Goal: Book appointment/travel/reservation

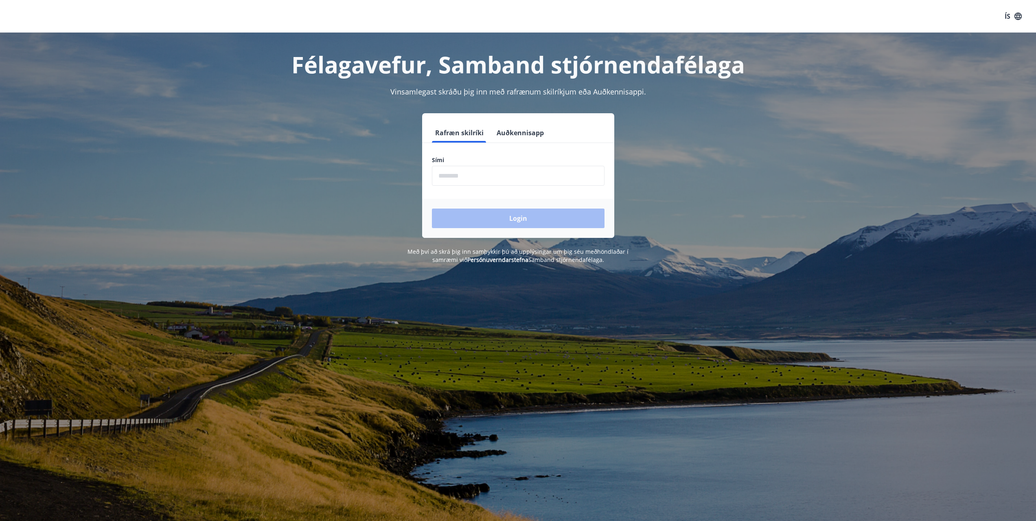
click at [503, 168] on input "phone" at bounding box center [518, 176] width 173 height 20
type input "********"
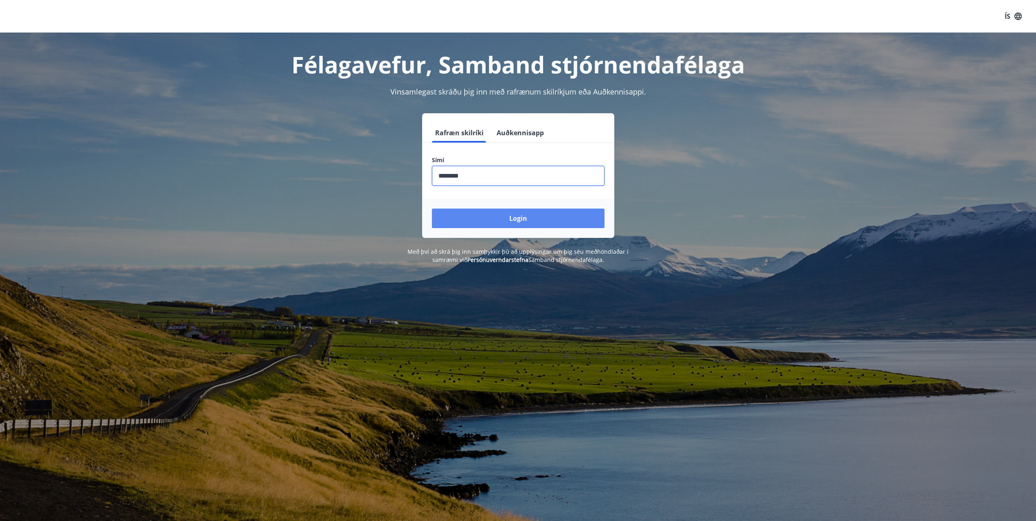
click at [504, 223] on button "Login" at bounding box center [518, 218] width 173 height 20
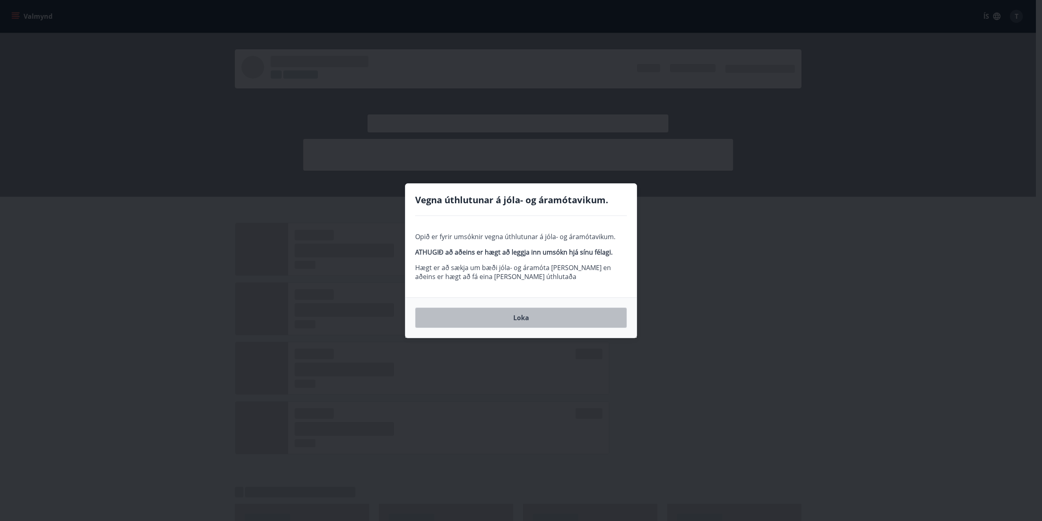
click at [552, 322] on button "Loka" at bounding box center [521, 317] width 212 height 20
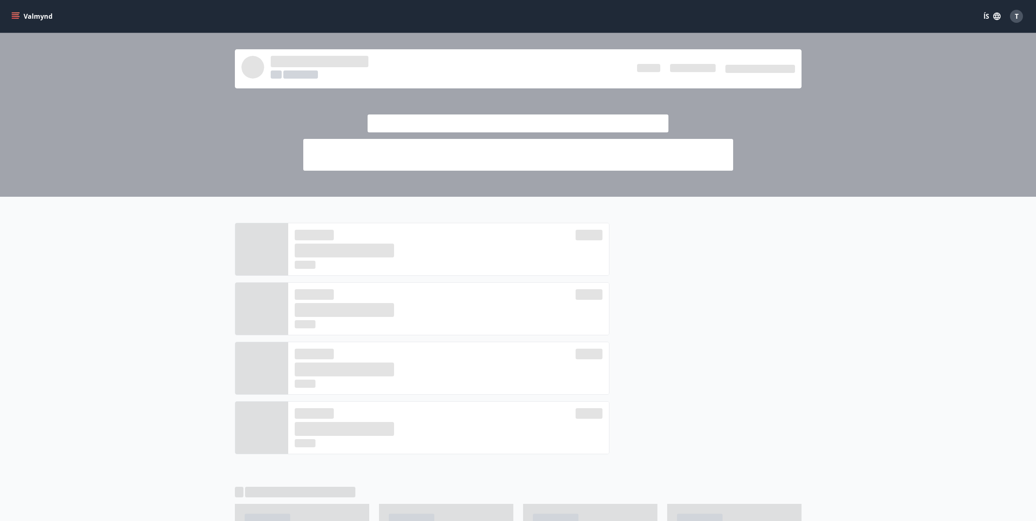
click at [41, 18] on button "Valmynd" at bounding box center [33, 16] width 46 height 15
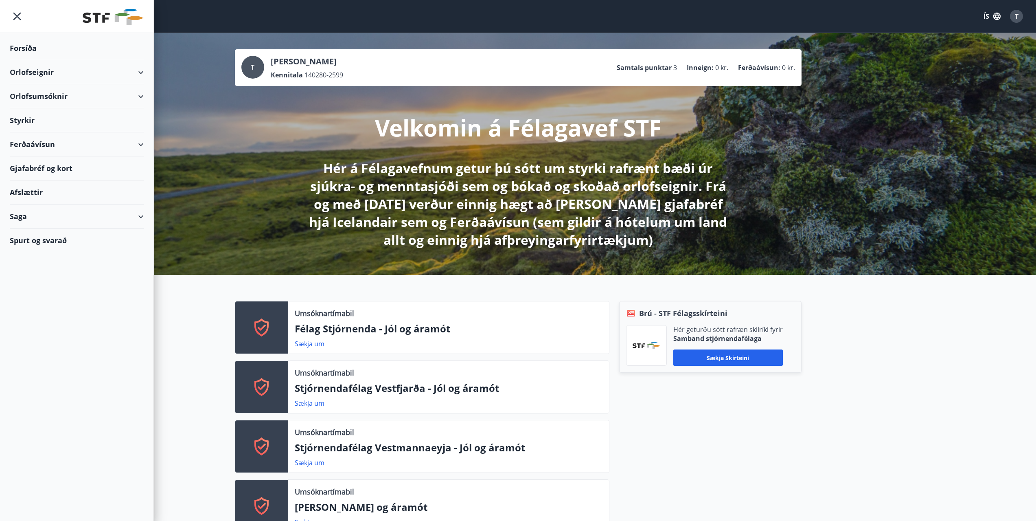
click at [64, 96] on div "Orlofsumsóknir" at bounding box center [77, 96] width 134 height 24
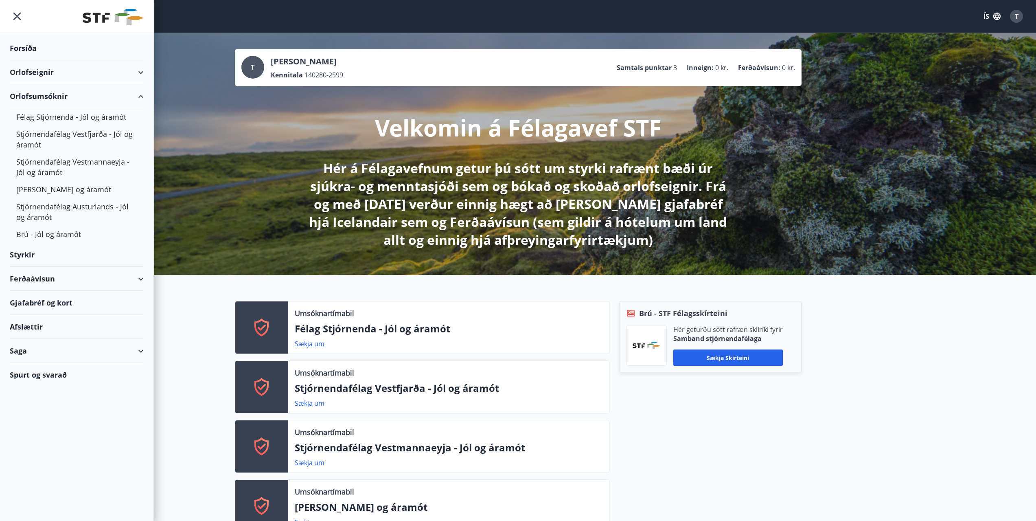
click at [39, 74] on div "Orlofseignir" at bounding box center [77, 72] width 134 height 24
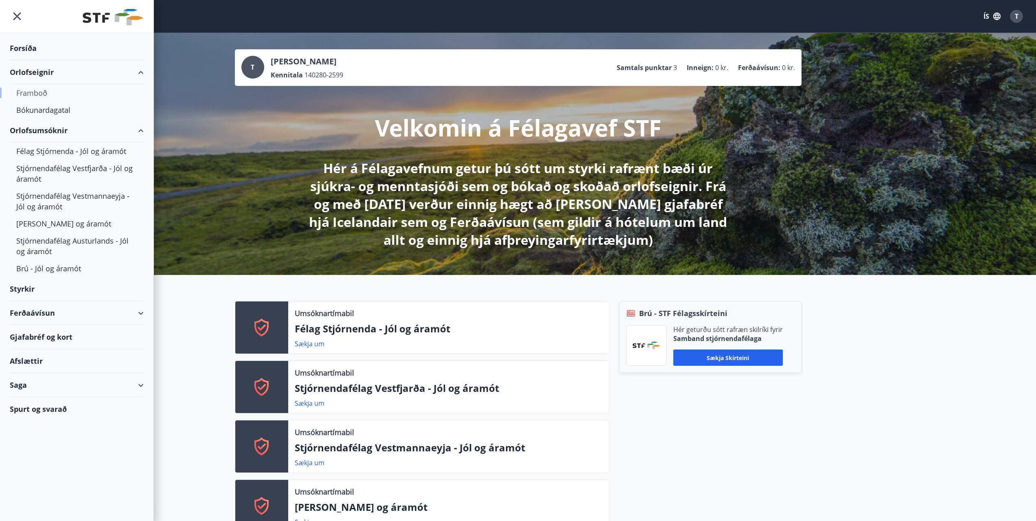
click at [44, 93] on div "Framboð" at bounding box center [76, 92] width 121 height 17
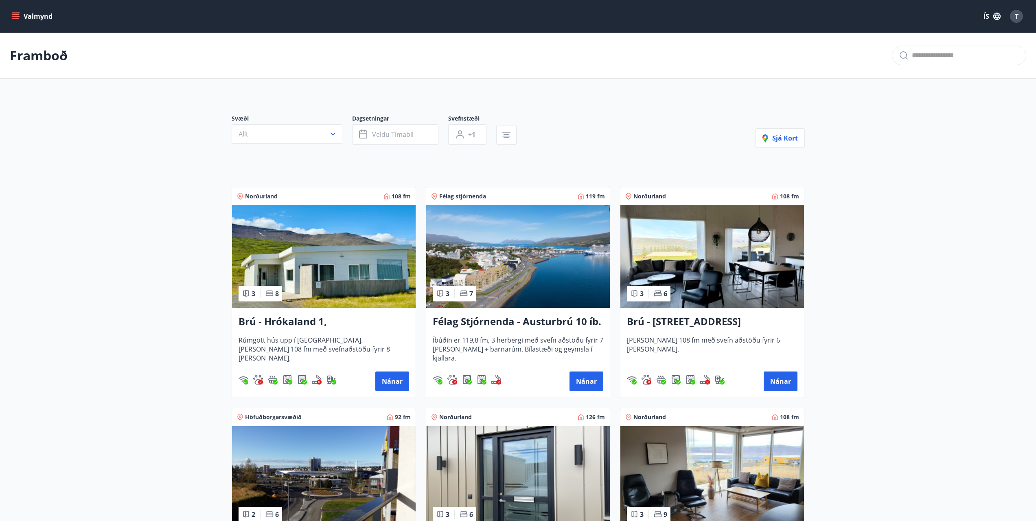
scroll to position [41, 0]
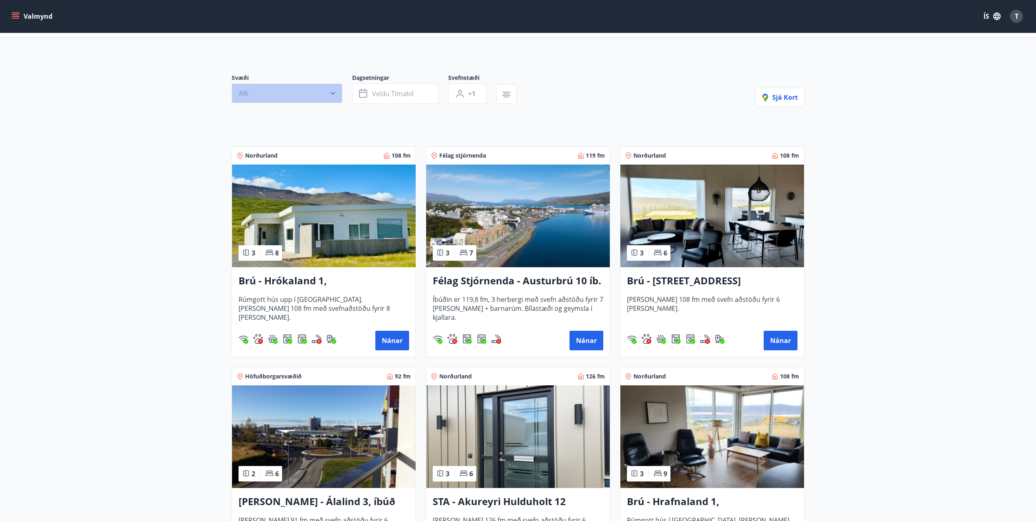
click at [292, 93] on button "Allt" at bounding box center [287, 93] width 111 height 20
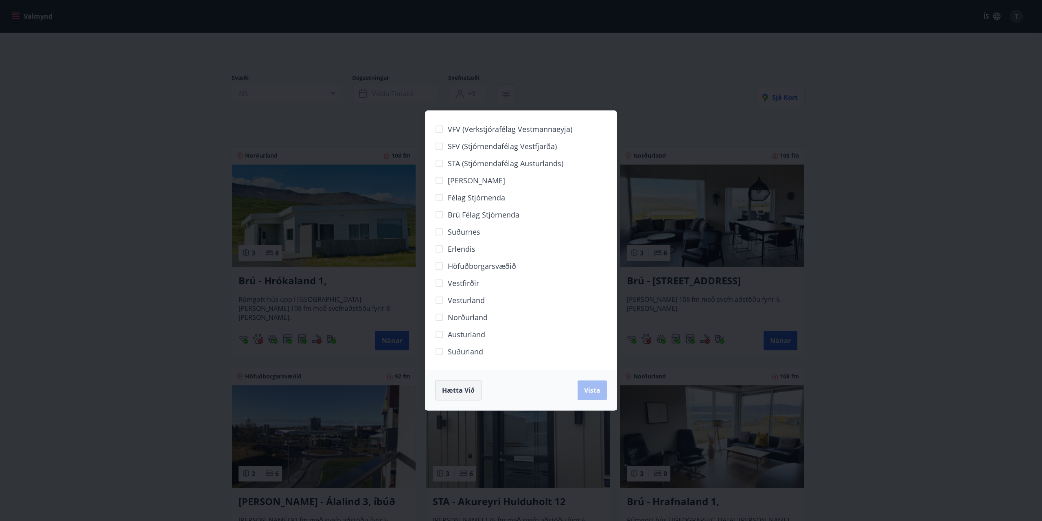
click at [476, 393] on button "Hætta við" at bounding box center [458, 390] width 46 height 20
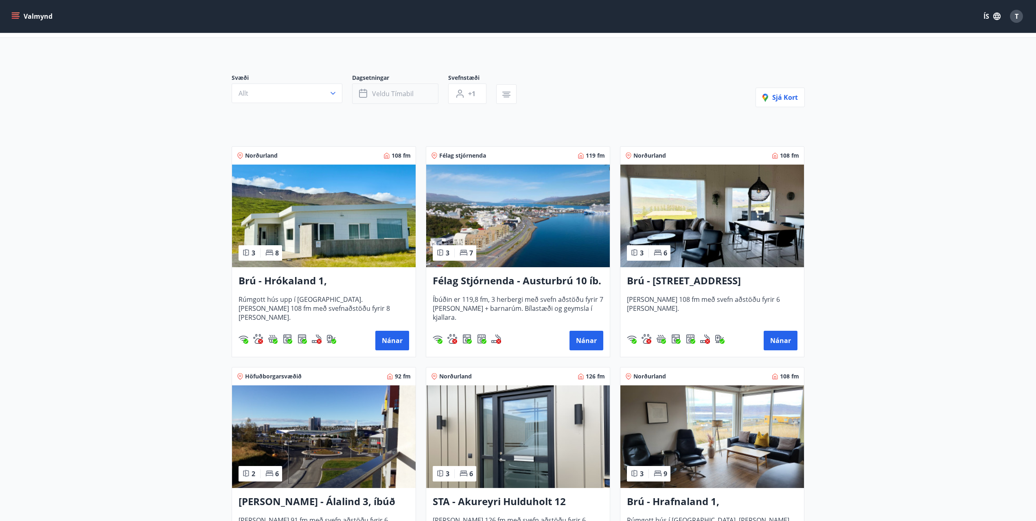
click at [399, 98] on span "Veldu tímabil" at bounding box center [393, 93] width 42 height 9
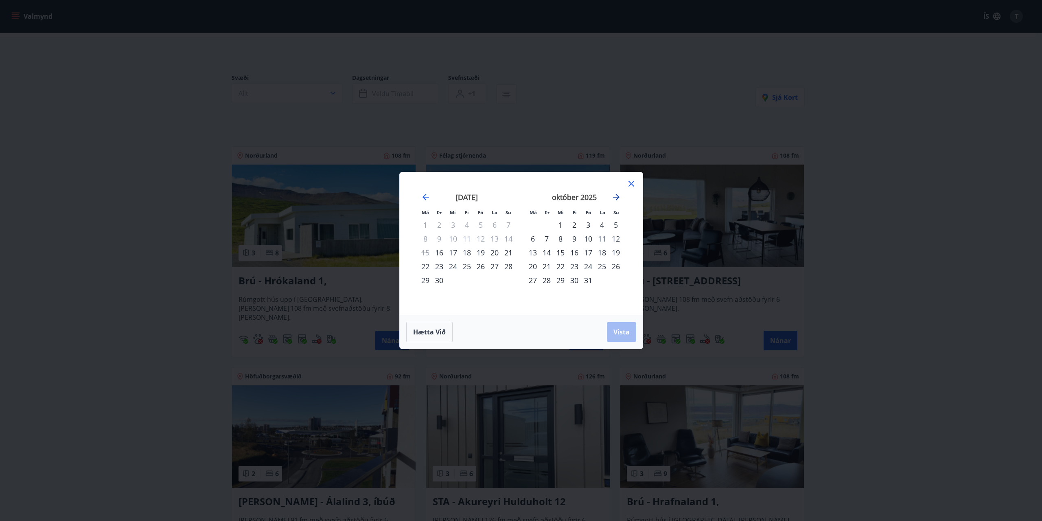
click at [619, 195] on icon "Move forward to switch to the next month." at bounding box center [617, 197] width 10 height 10
click at [591, 268] on div "26" at bounding box center [588, 266] width 14 height 14
click at [535, 282] on div "29" at bounding box center [533, 280] width 14 height 14
click at [631, 331] on button "Vista" at bounding box center [621, 332] width 29 height 20
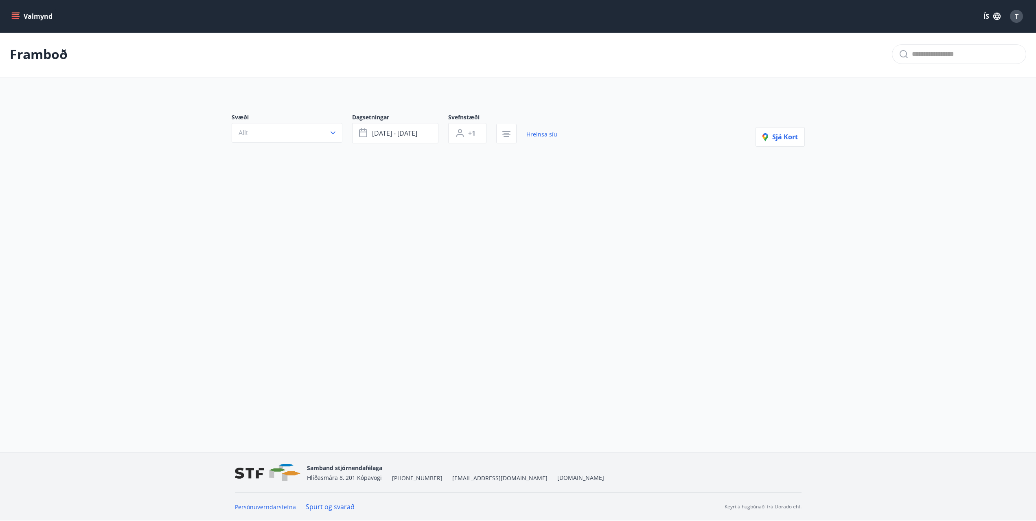
scroll to position [1, 0]
click at [426, 136] on button "[DATE] - [DATE]" at bounding box center [395, 133] width 86 height 20
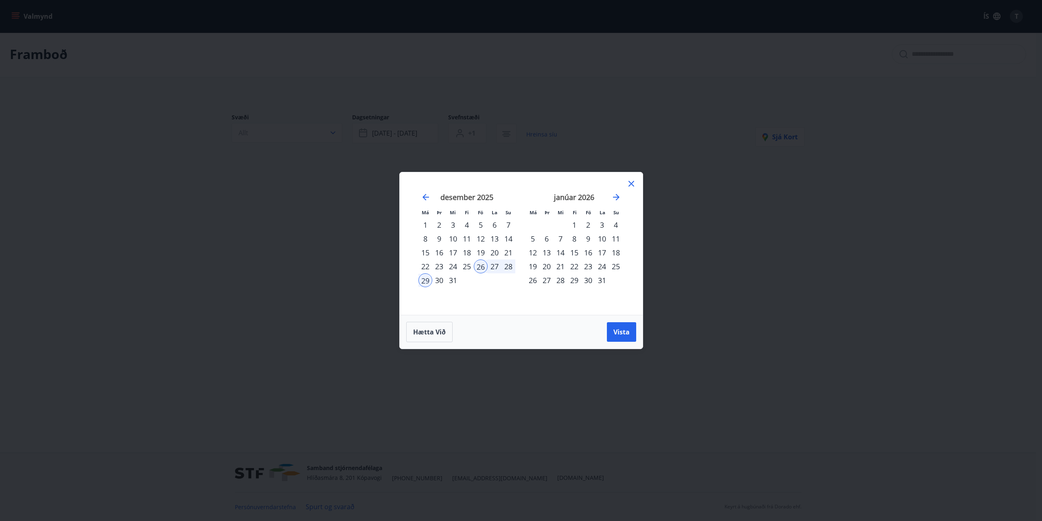
click at [495, 265] on div "27" at bounding box center [495, 266] width 14 height 14
click at [509, 267] on div "28" at bounding box center [509, 266] width 14 height 14
click at [627, 330] on span "Vista" at bounding box center [622, 331] width 16 height 9
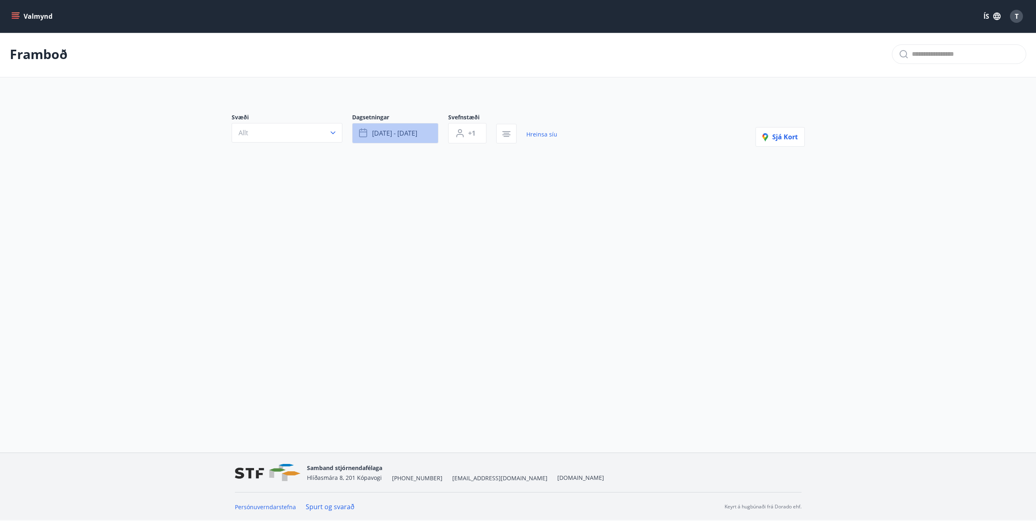
click at [414, 135] on span "[DATE] - [DATE]" at bounding box center [394, 133] width 45 height 9
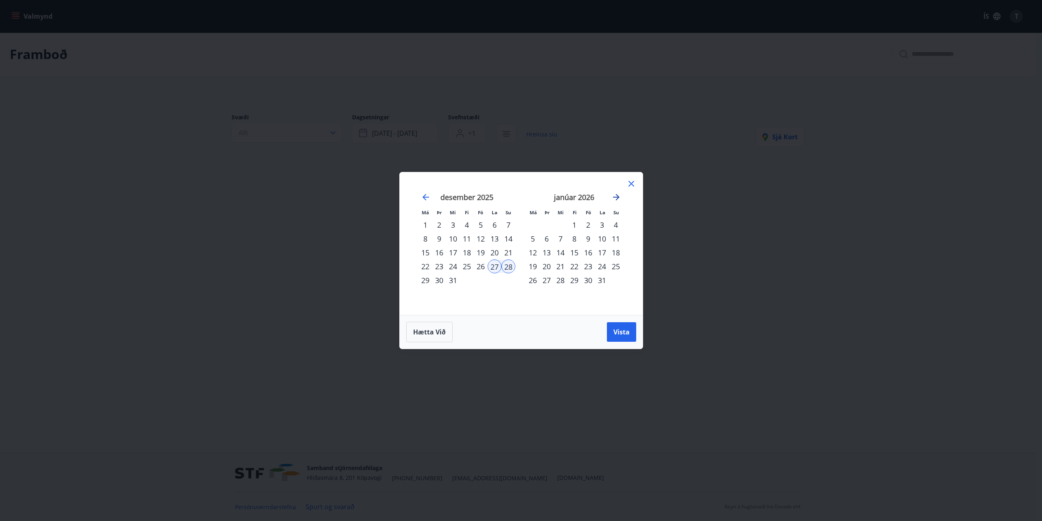
click at [620, 197] on icon "Move forward to switch to the next month." at bounding box center [617, 197] width 10 height 10
click at [590, 266] on div "20" at bounding box center [588, 266] width 14 height 14
click at [531, 277] on div "23" at bounding box center [533, 280] width 14 height 14
click at [621, 327] on button "Vista" at bounding box center [621, 332] width 29 height 20
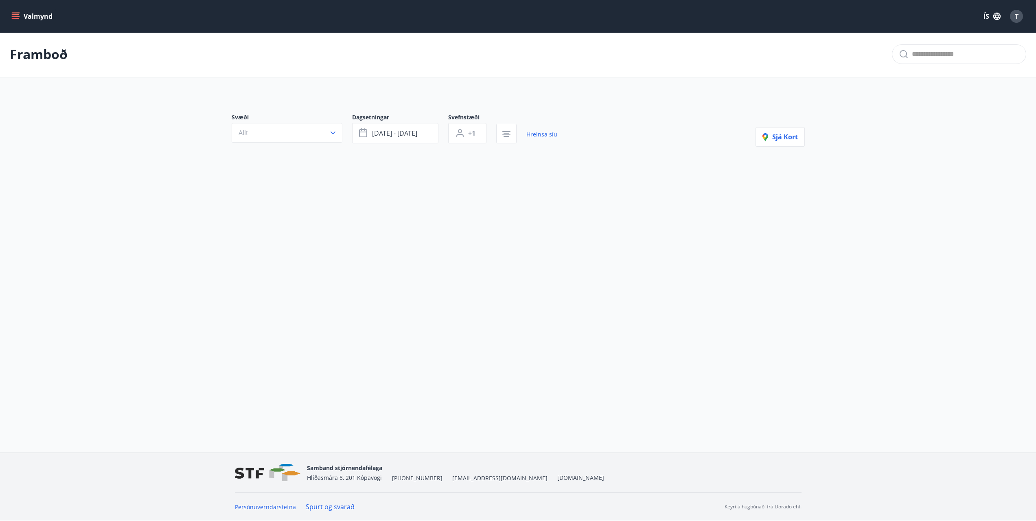
click at [38, 53] on p "Framboð" at bounding box center [39, 54] width 58 height 18
click at [399, 136] on span "[DATE] - [DATE]" at bounding box center [394, 133] width 45 height 9
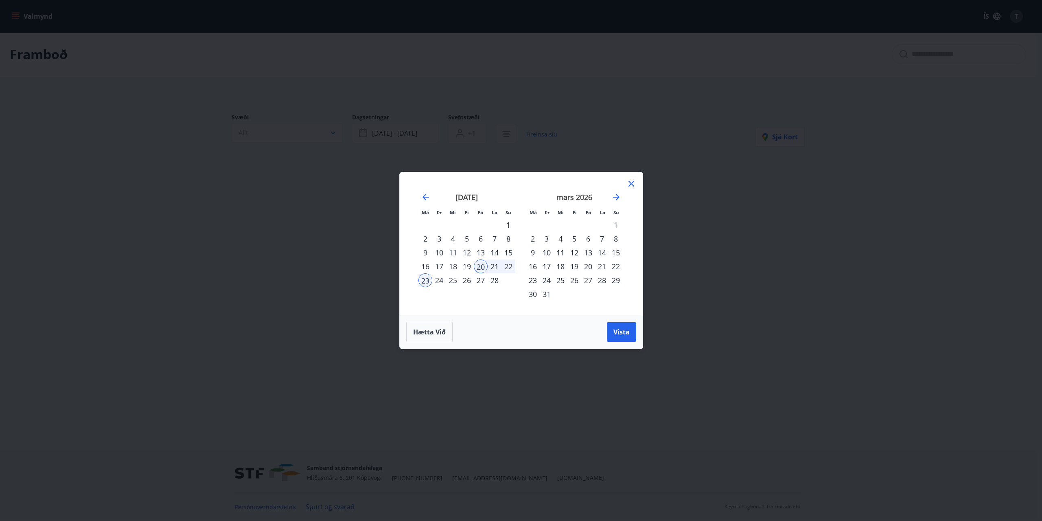
click at [493, 237] on div "7" at bounding box center [495, 239] width 14 height 14
click at [502, 239] on div "8" at bounding box center [509, 239] width 14 height 14
click at [625, 339] on button "Vista" at bounding box center [621, 332] width 29 height 20
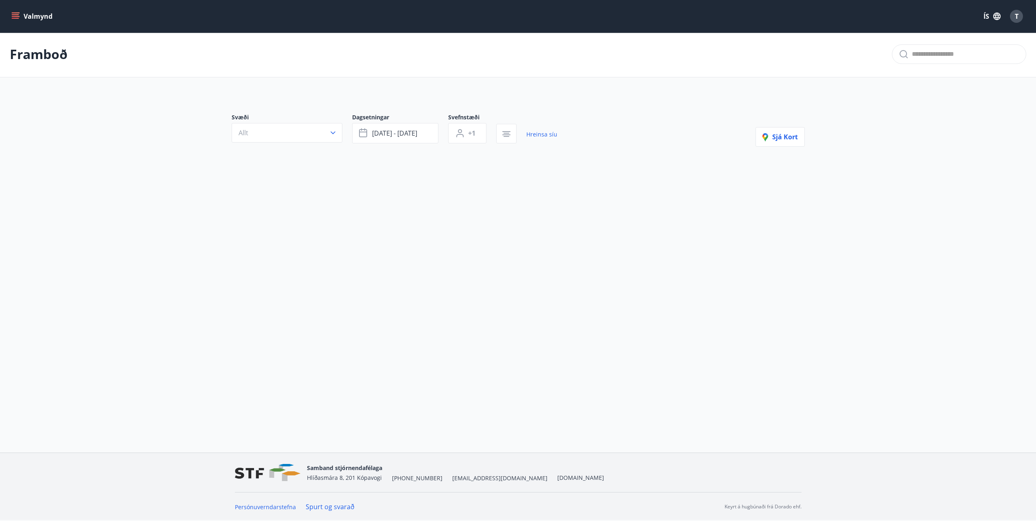
click at [625, 339] on div "Valmynd ÍS T Framboð Svæði Allt Dagsetningar [DATE] - [DATE] Svefnstæði +1 Hrei…" at bounding box center [518, 226] width 1036 height 454
click at [532, 134] on link "Hreinsa síu" at bounding box center [541, 134] width 31 height 18
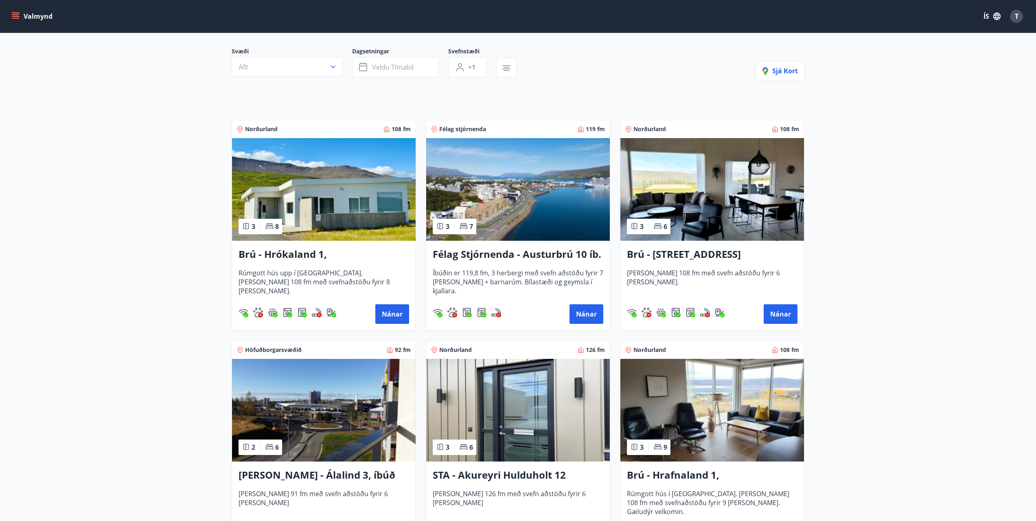
scroll to position [83, 0]
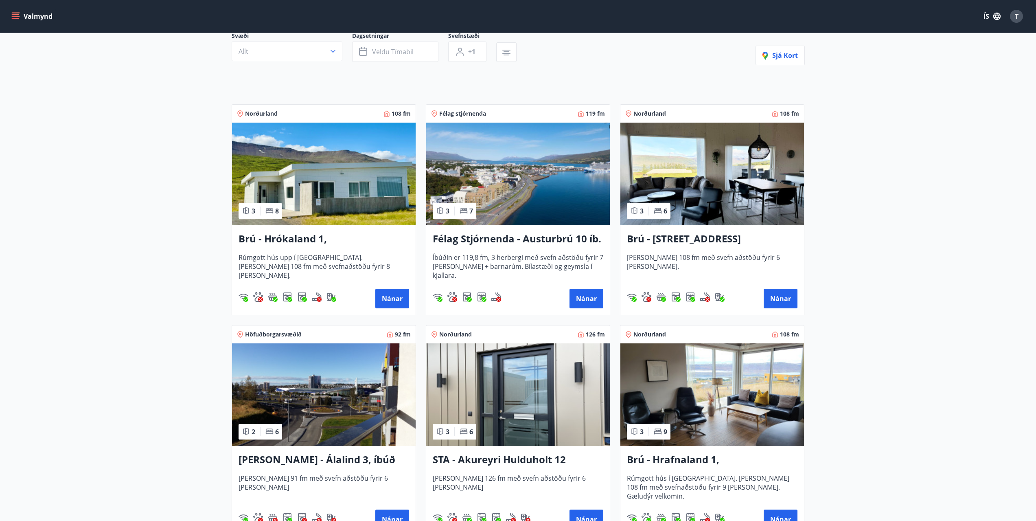
click at [344, 237] on h3 "Brú - Hrókaland 1, [GEOGRAPHIC_DATA]" at bounding box center [324, 239] width 171 height 15
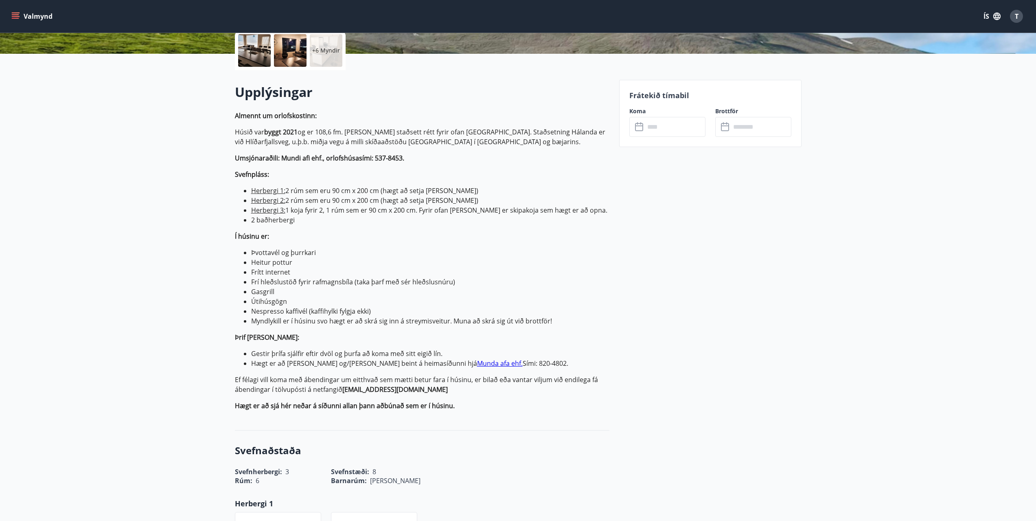
scroll to position [204, 0]
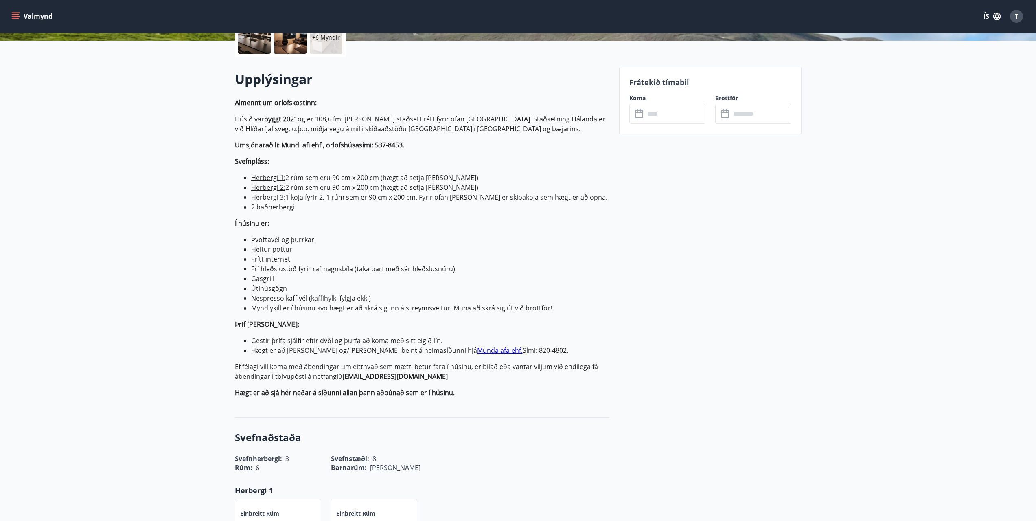
click at [666, 114] on input "text" at bounding box center [675, 114] width 61 height 20
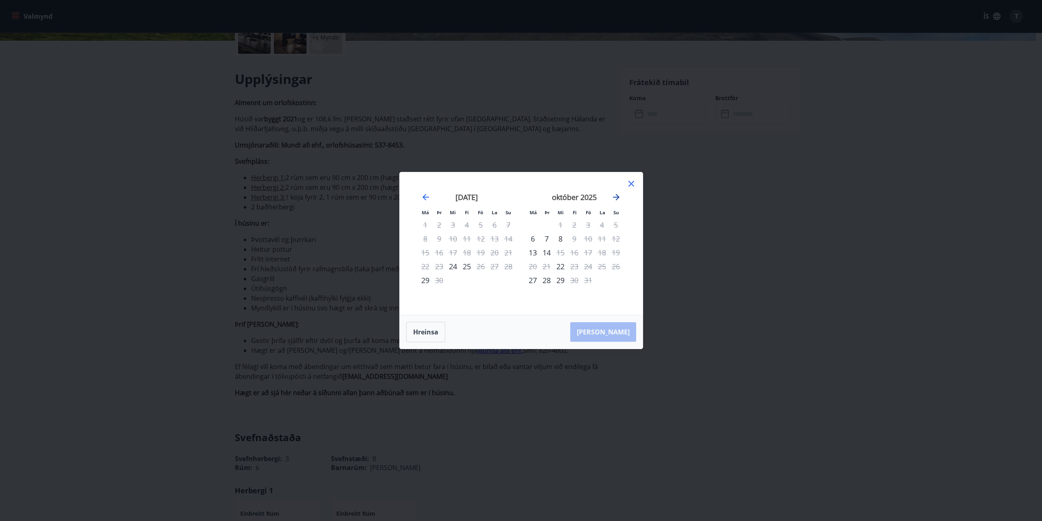
click at [619, 197] on icon "Move forward to switch to the next month." at bounding box center [616, 197] width 7 height 7
click at [618, 198] on icon "Move forward to switch to the next month." at bounding box center [616, 197] width 7 height 7
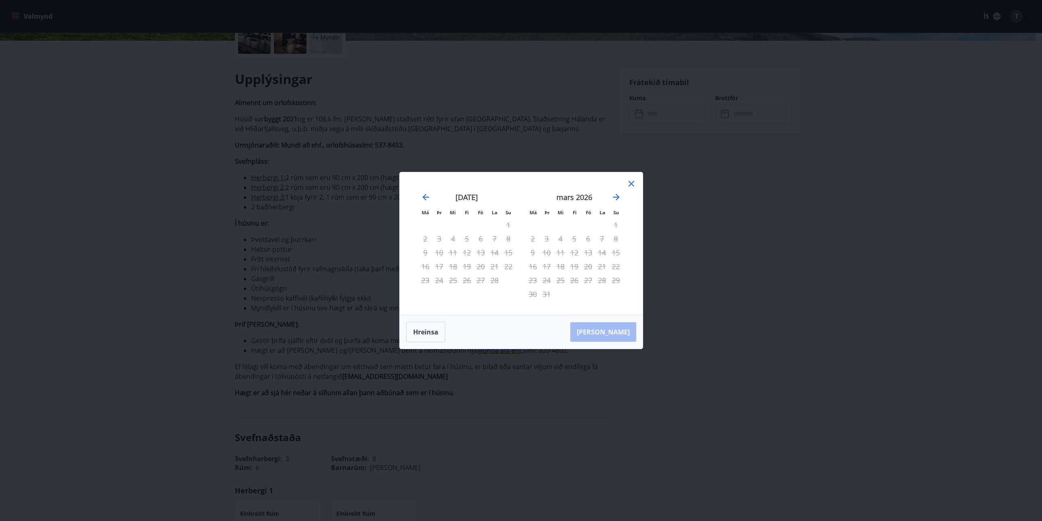
click at [632, 184] on icon at bounding box center [632, 184] width 10 height 10
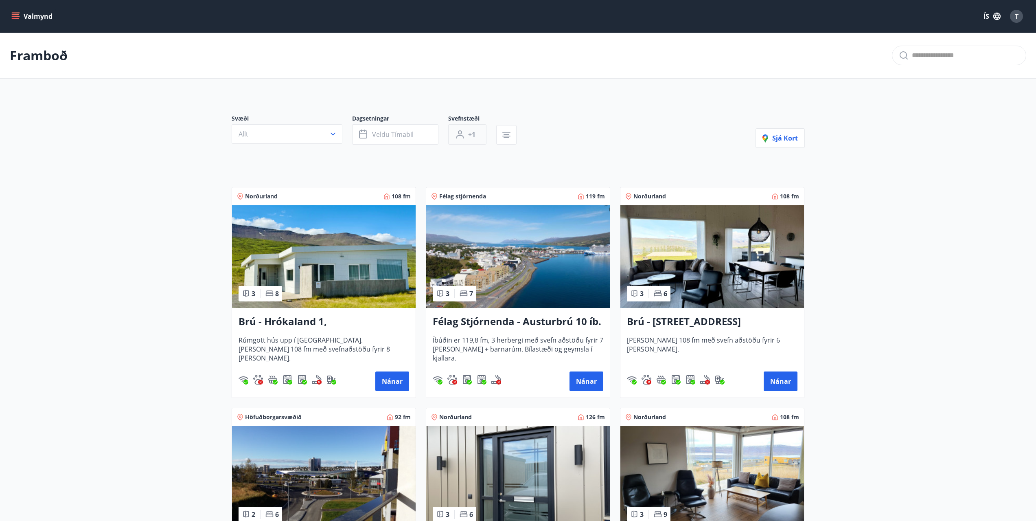
click at [473, 134] on span "+1" at bounding box center [471, 134] width 7 height 9
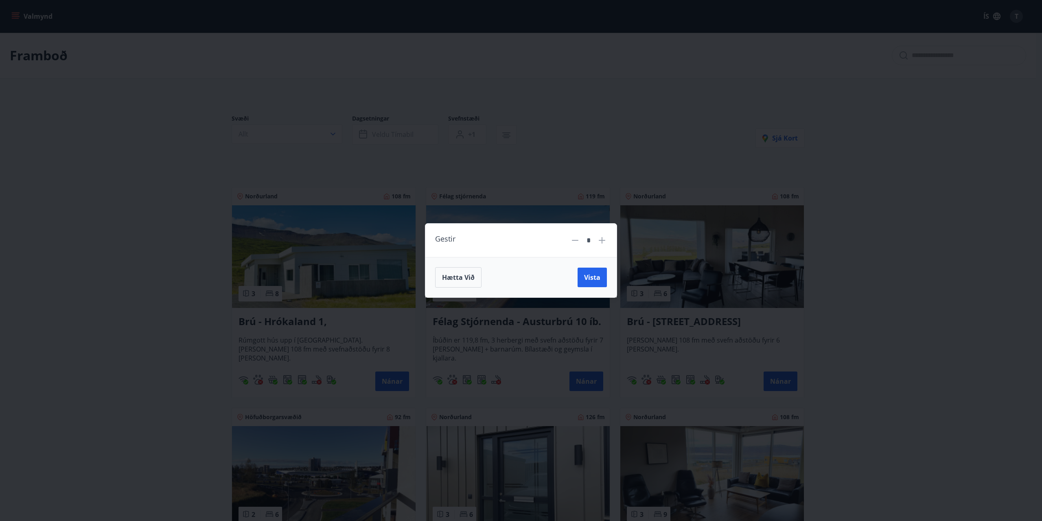
click at [605, 240] on icon at bounding box center [602, 240] width 10 height 10
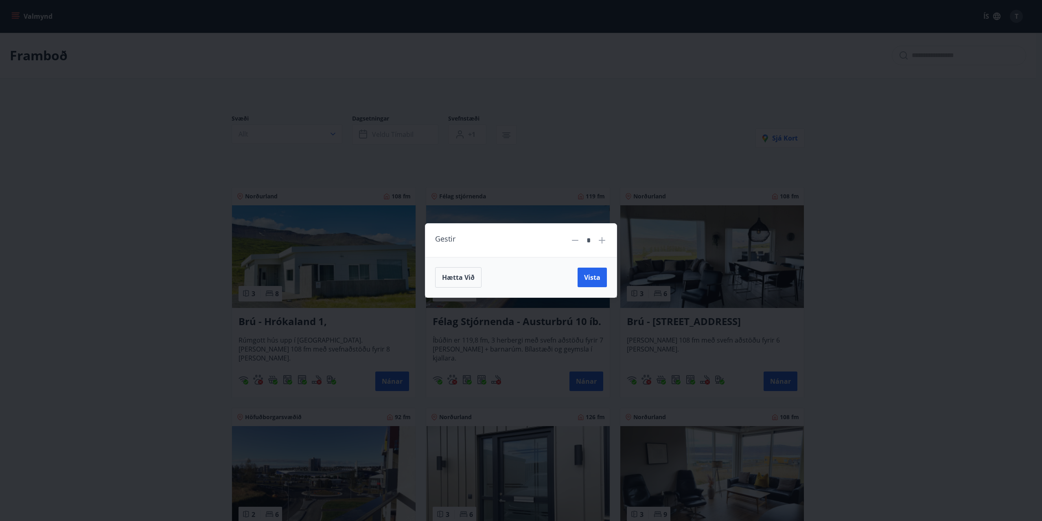
click at [605, 240] on icon at bounding box center [602, 240] width 10 height 10
drag, startPoint x: 596, startPoint y: 274, endPoint x: 806, endPoint y: 282, distance: 210.3
click at [596, 275] on span "Vista" at bounding box center [592, 277] width 16 height 9
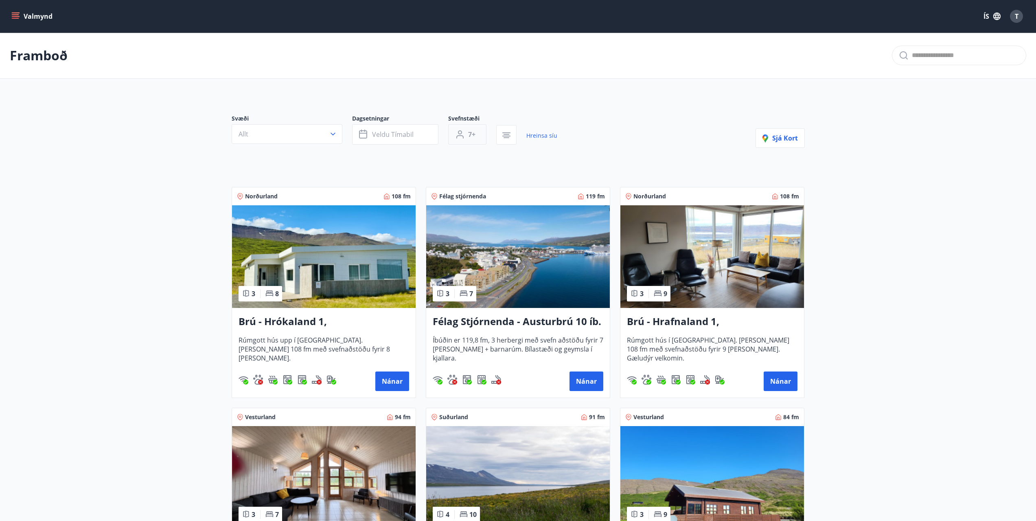
click at [473, 133] on span "7+" at bounding box center [471, 134] width 7 height 9
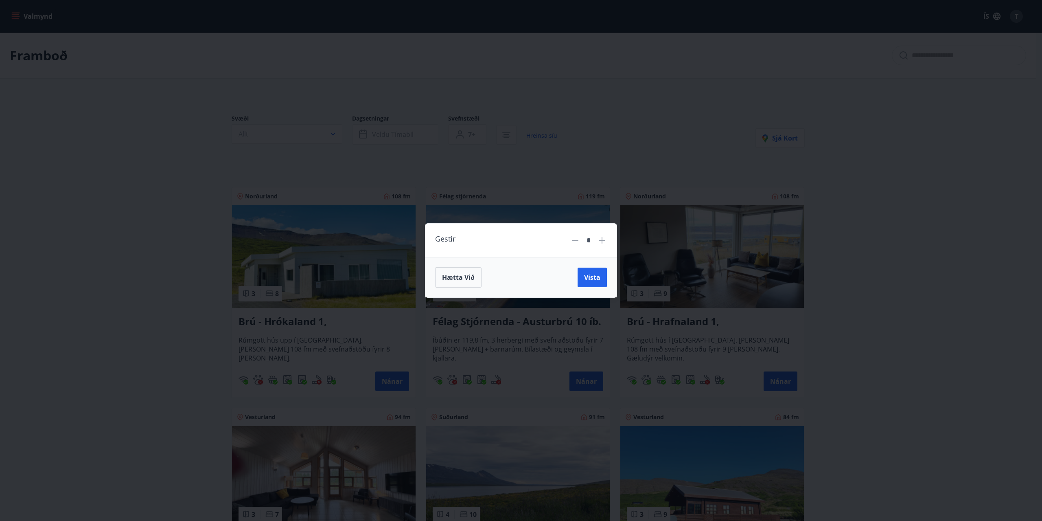
click at [601, 243] on icon at bounding box center [602, 240] width 10 height 10
click at [574, 241] on icon at bounding box center [575, 240] width 10 height 10
click at [572, 241] on icon at bounding box center [575, 240] width 10 height 10
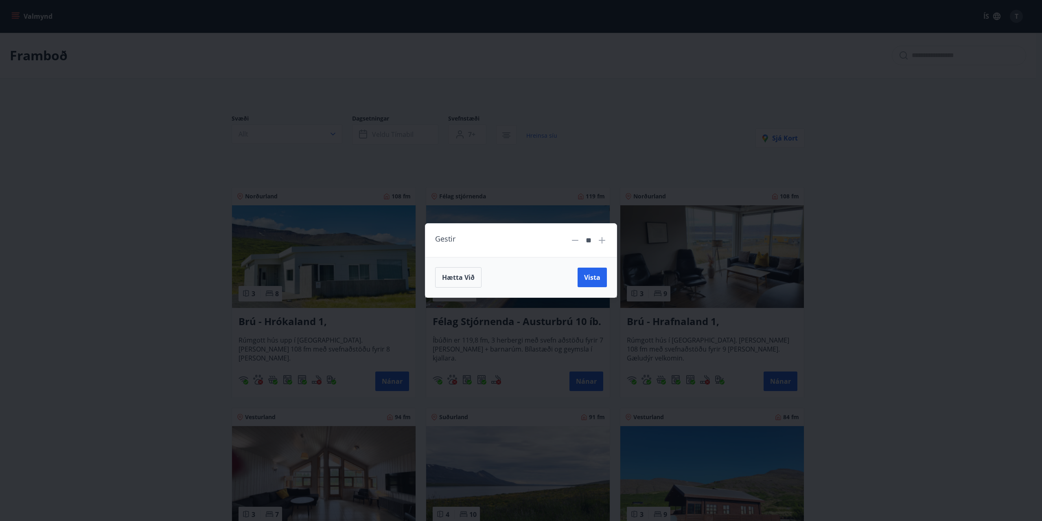
click at [572, 241] on icon at bounding box center [575, 240] width 10 height 10
click at [572, 242] on icon at bounding box center [575, 240] width 10 height 10
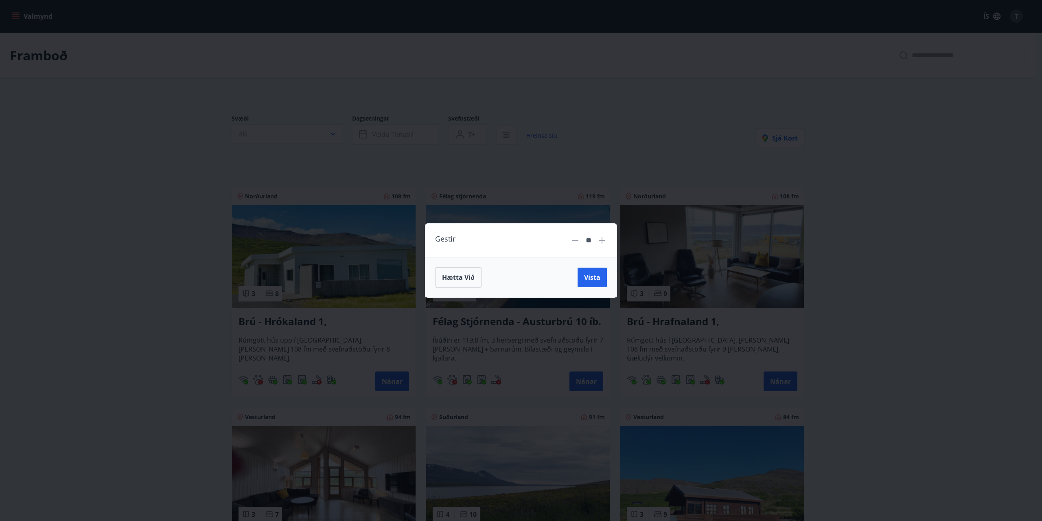
click at [572, 242] on icon at bounding box center [575, 240] width 10 height 10
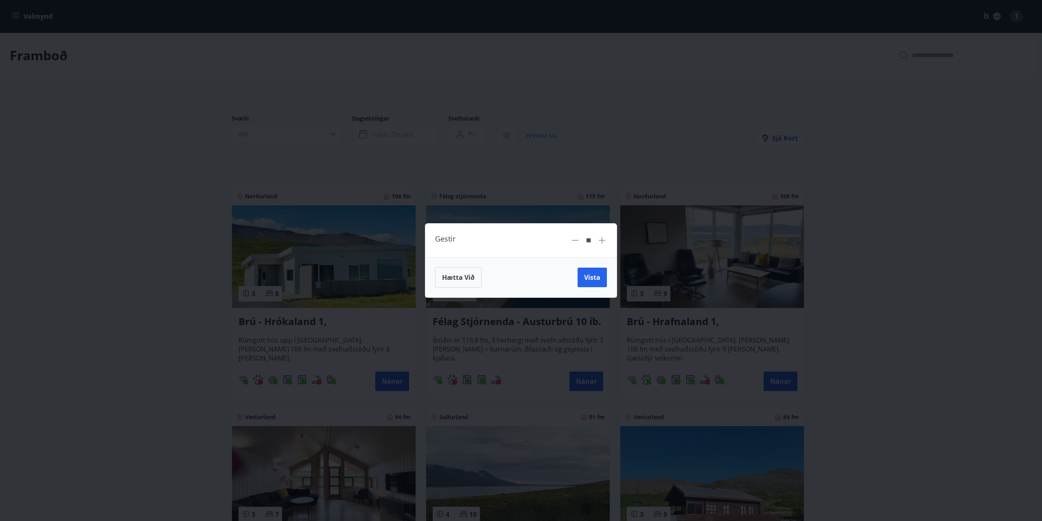
click at [572, 242] on icon at bounding box center [575, 240] width 10 height 10
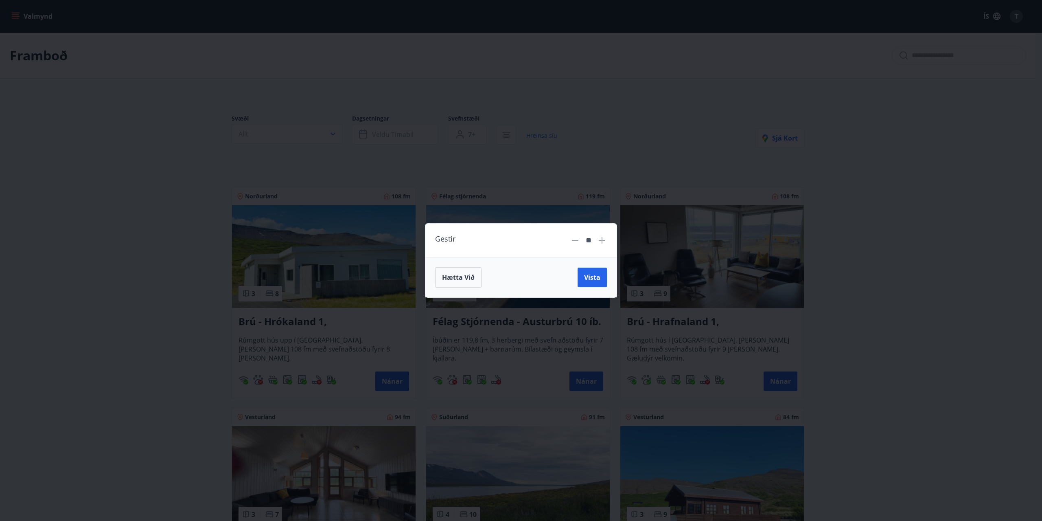
click at [572, 242] on icon at bounding box center [575, 240] width 10 height 10
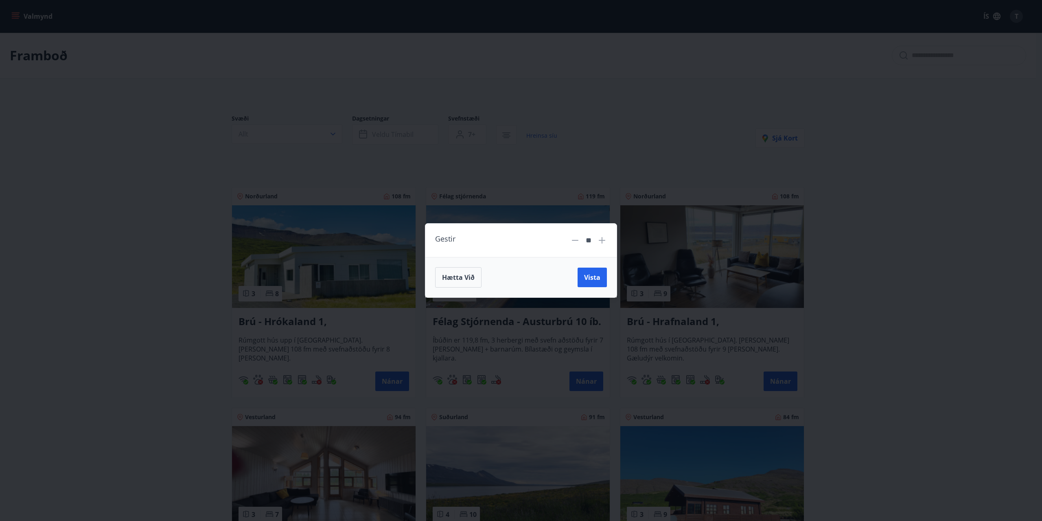
click at [572, 242] on icon at bounding box center [575, 240] width 10 height 10
click at [587, 242] on input "**" at bounding box center [588, 240] width 11 height 14
type input "**"
click at [588, 271] on button "Vista" at bounding box center [592, 277] width 29 height 20
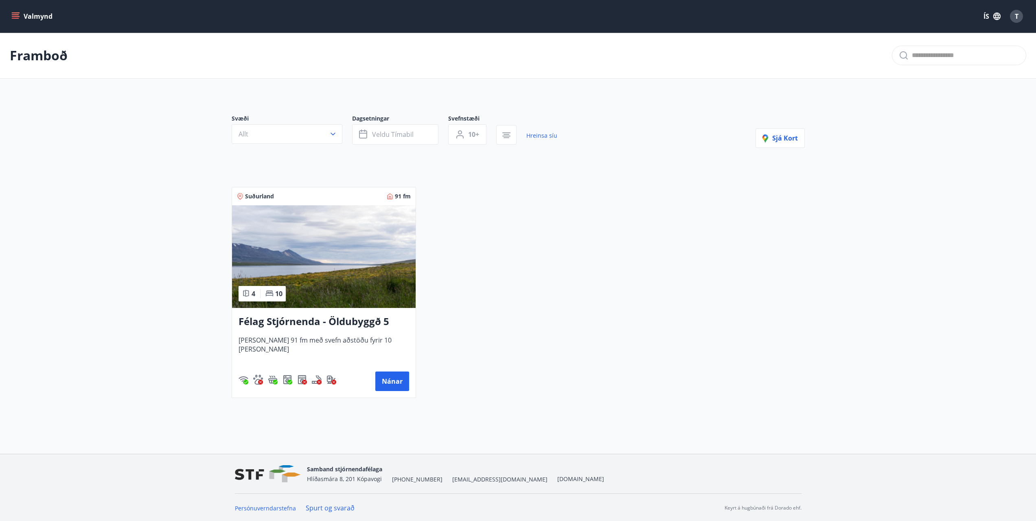
click at [361, 322] on h3 "Félag Stjórnenda - Öldubyggð 5" at bounding box center [324, 321] width 171 height 15
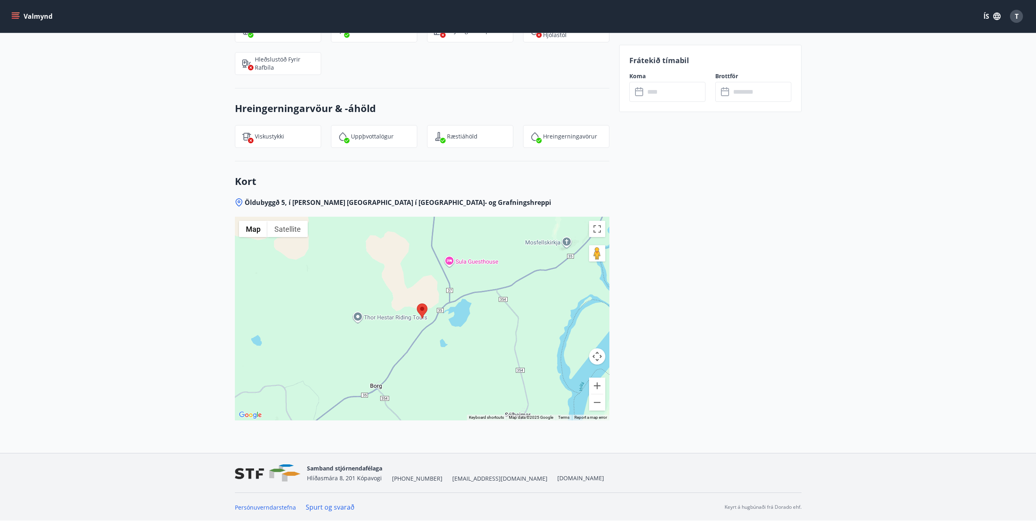
scroll to position [1129, 0]
drag, startPoint x: 783, startPoint y: 273, endPoint x: 785, endPoint y: 366, distance: 92.8
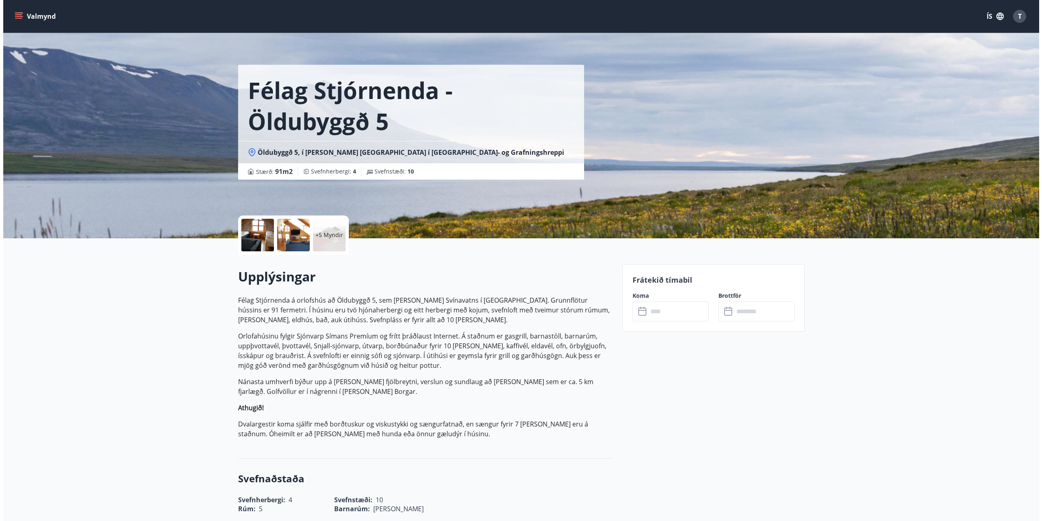
scroll to position [0, 0]
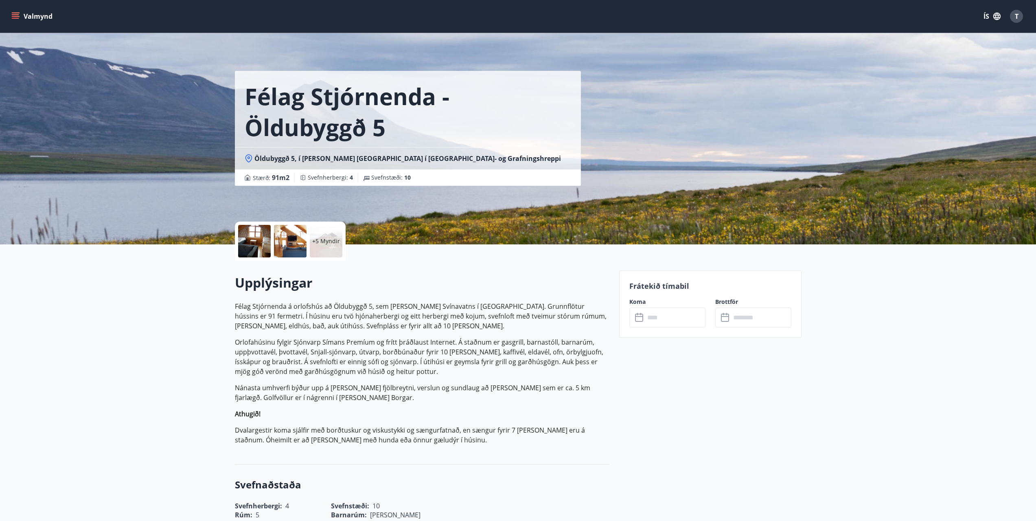
click at [240, 235] on div at bounding box center [254, 241] width 33 height 33
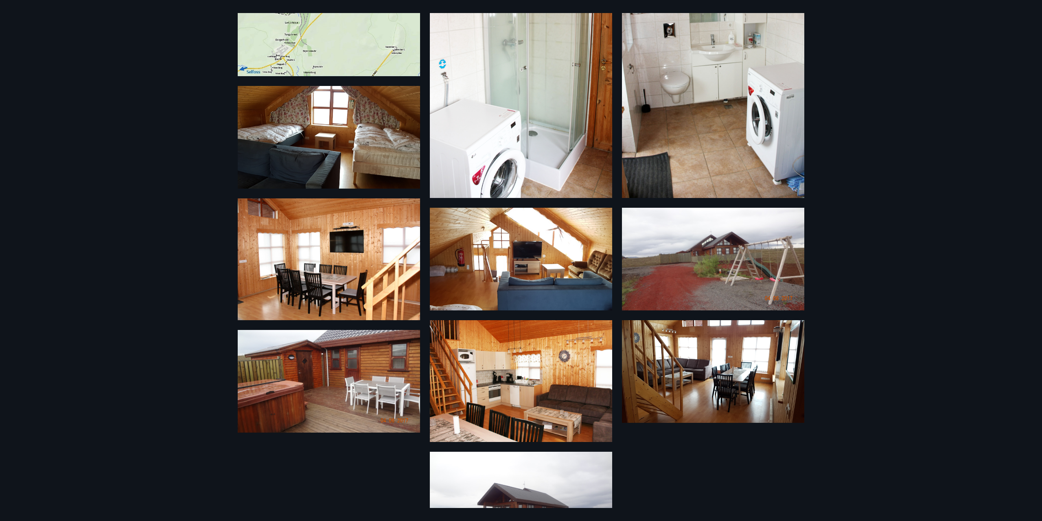
scroll to position [122, 0]
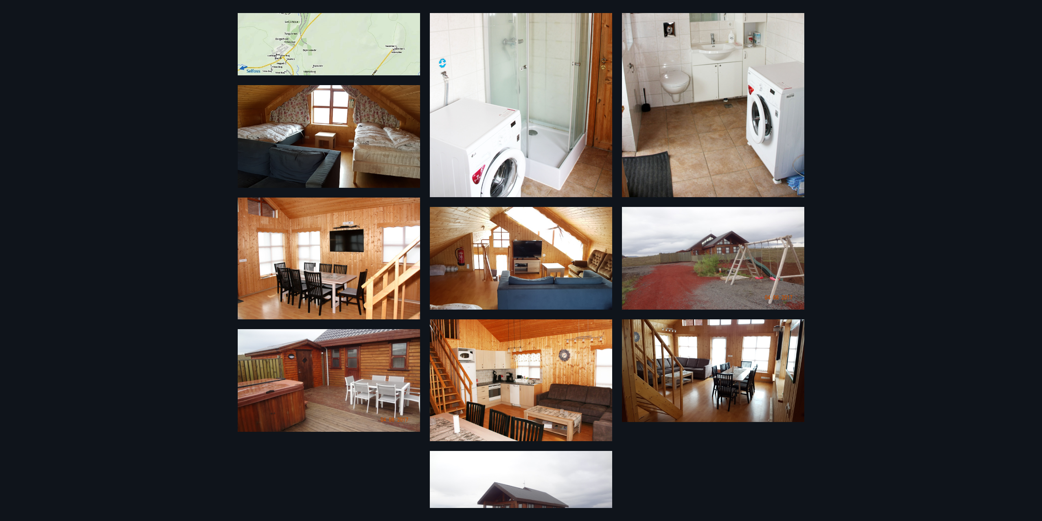
click at [338, 259] on img at bounding box center [329, 258] width 182 height 122
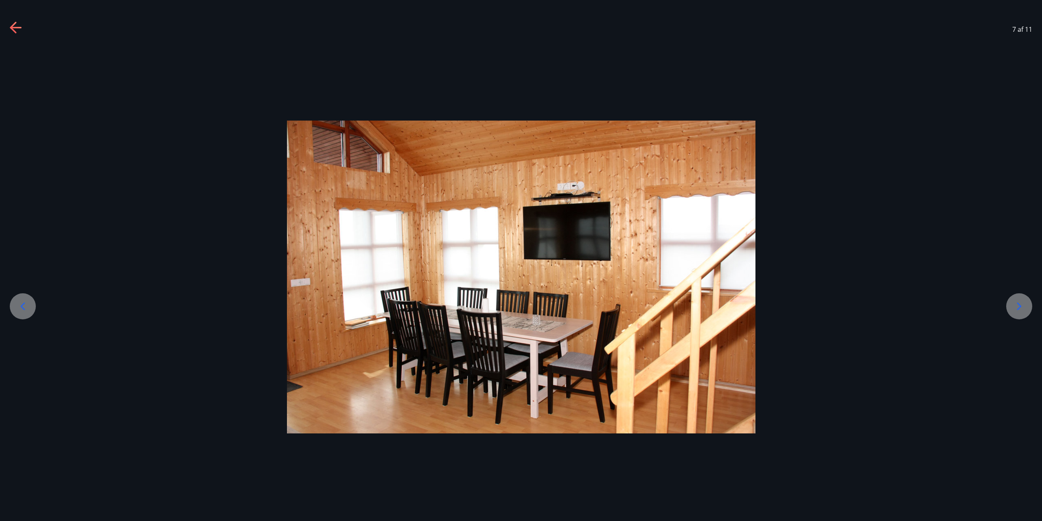
click at [1009, 305] on div at bounding box center [1019, 306] width 26 height 26
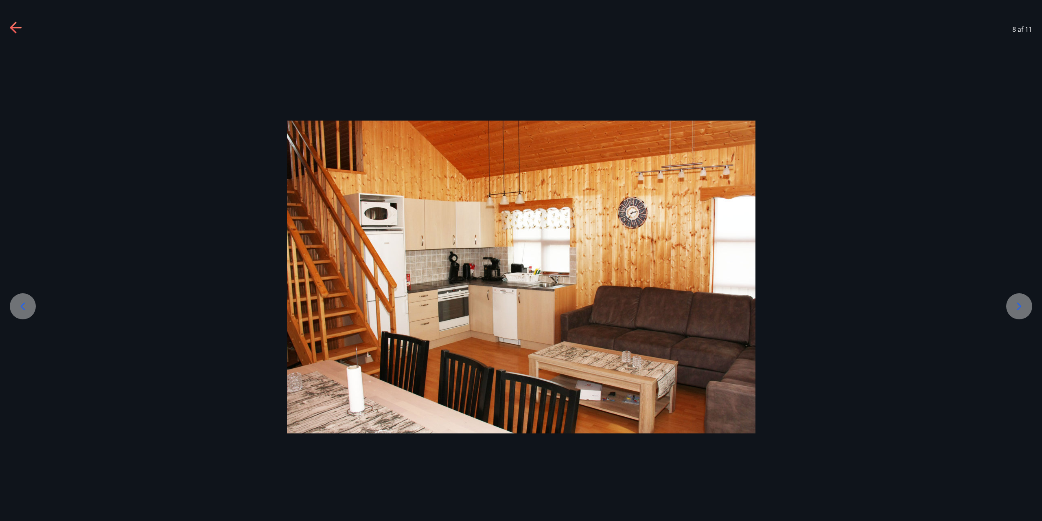
click at [1009, 305] on div at bounding box center [1019, 306] width 26 height 26
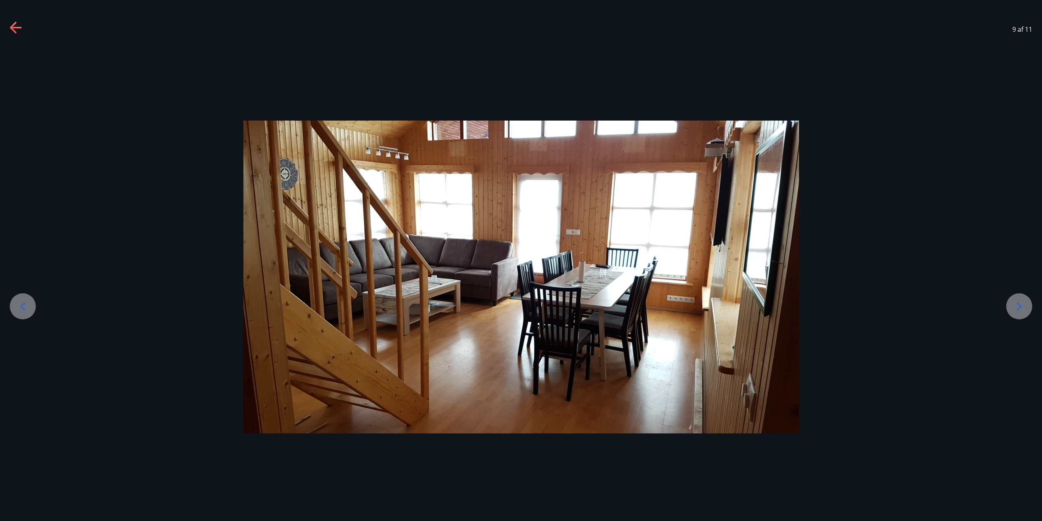
click at [1009, 305] on div at bounding box center [1019, 306] width 26 height 26
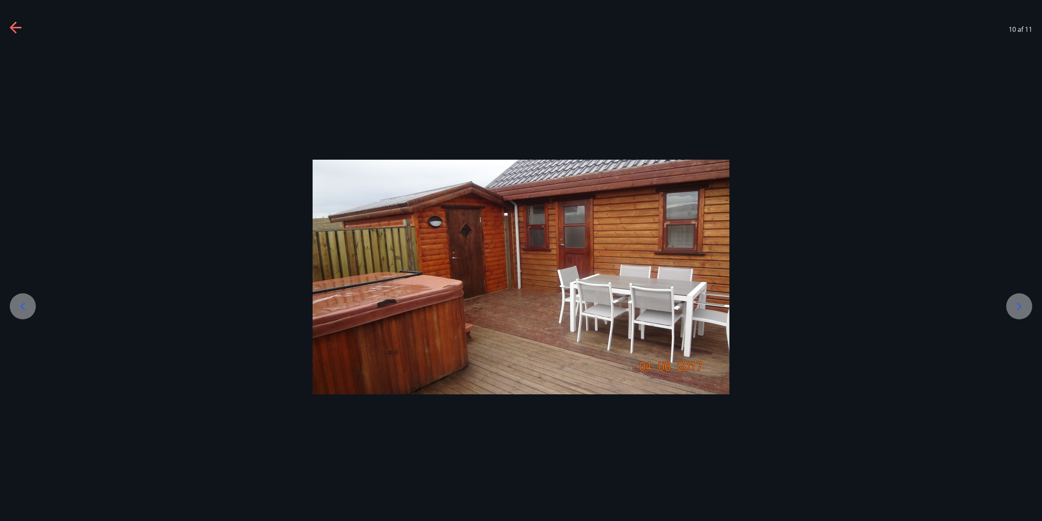
click at [1009, 305] on div at bounding box center [1019, 306] width 26 height 26
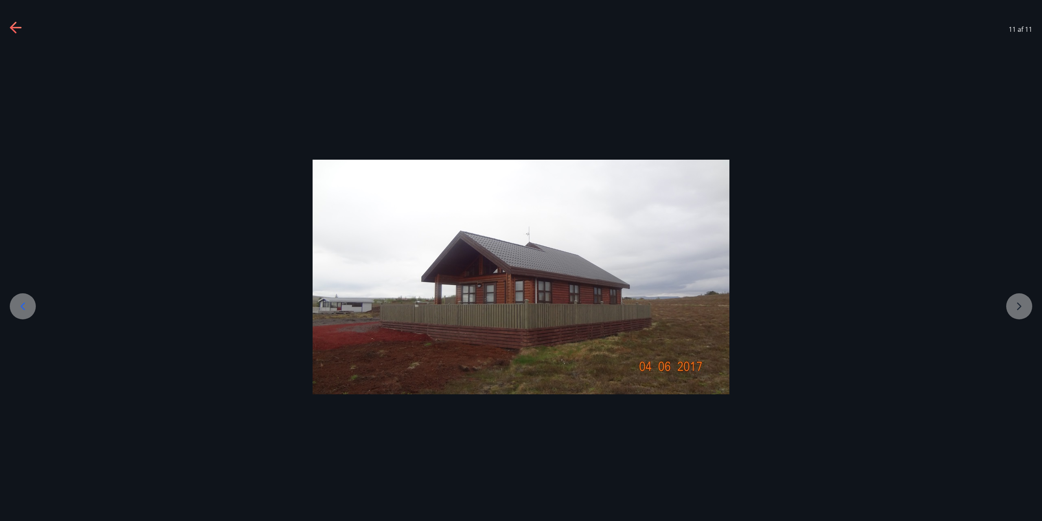
click at [1009, 305] on div at bounding box center [521, 277] width 1042 height 235
click at [1021, 308] on div at bounding box center [521, 277] width 1042 height 235
click at [1021, 307] on div at bounding box center [521, 277] width 1042 height 235
click at [18, 24] on icon at bounding box center [16, 28] width 13 height 13
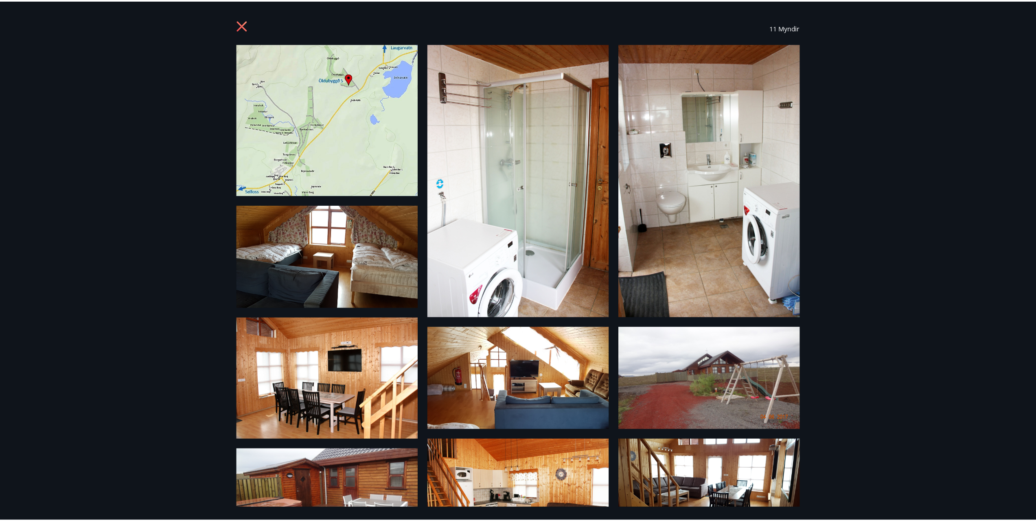
scroll to position [0, 0]
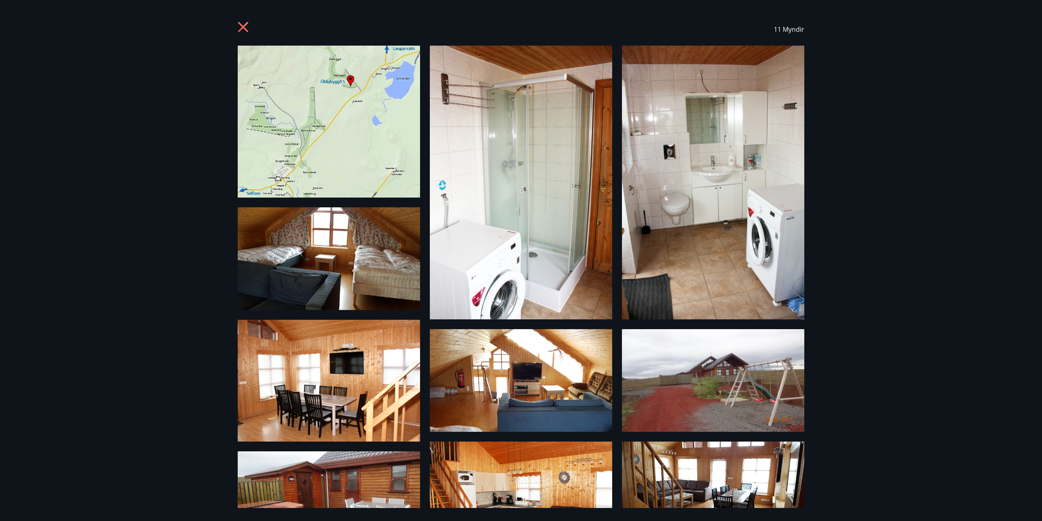
click at [244, 26] on icon at bounding box center [243, 27] width 10 height 10
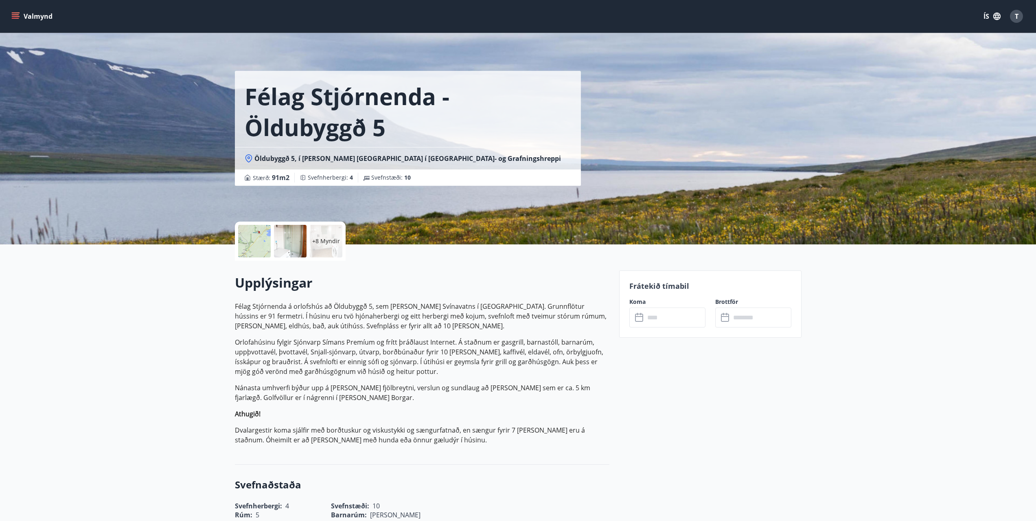
click at [548, 368] on p "Orlofahúsinu fylgir Sjónvarp Símans Premíum og frítt þráðlaust Internet. Á stað…" at bounding box center [422, 356] width 375 height 39
click at [678, 316] on input "text" at bounding box center [675, 317] width 61 height 20
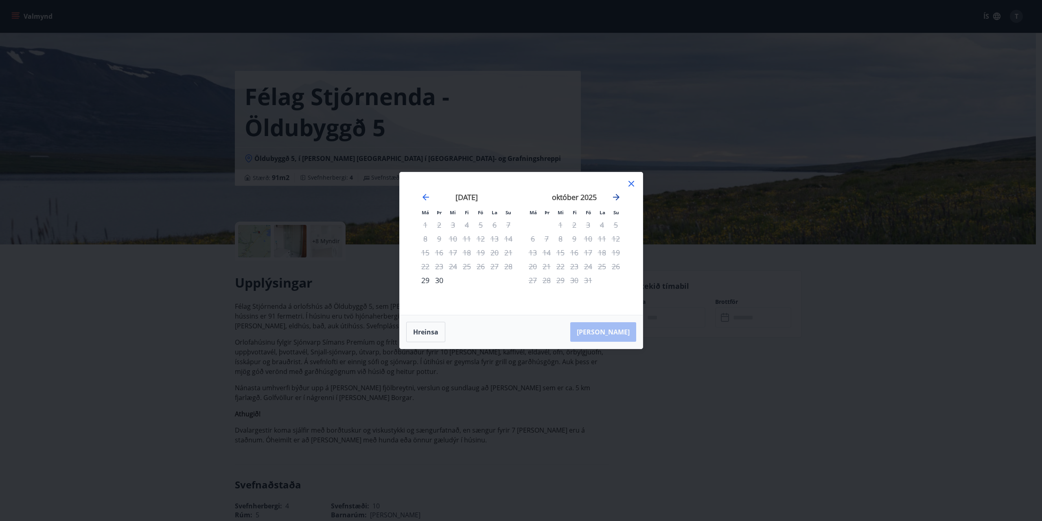
click at [614, 197] on icon "Move forward to switch to the next month." at bounding box center [616, 197] width 7 height 7
click at [619, 197] on icon "Move forward to switch to the next month." at bounding box center [617, 197] width 10 height 10
click at [422, 193] on icon "Move backward to switch to the previous month." at bounding box center [426, 197] width 10 height 10
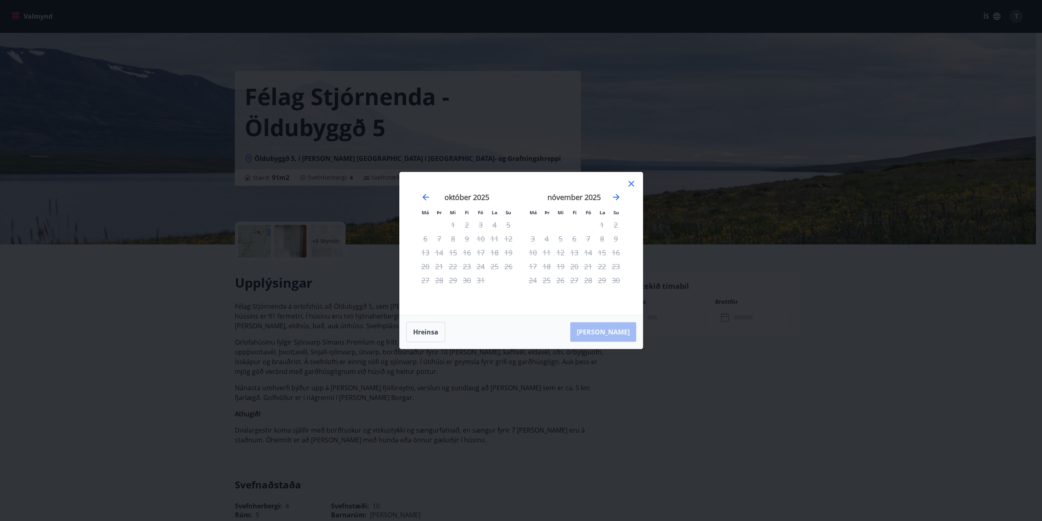
click at [633, 184] on icon at bounding box center [632, 184] width 10 height 10
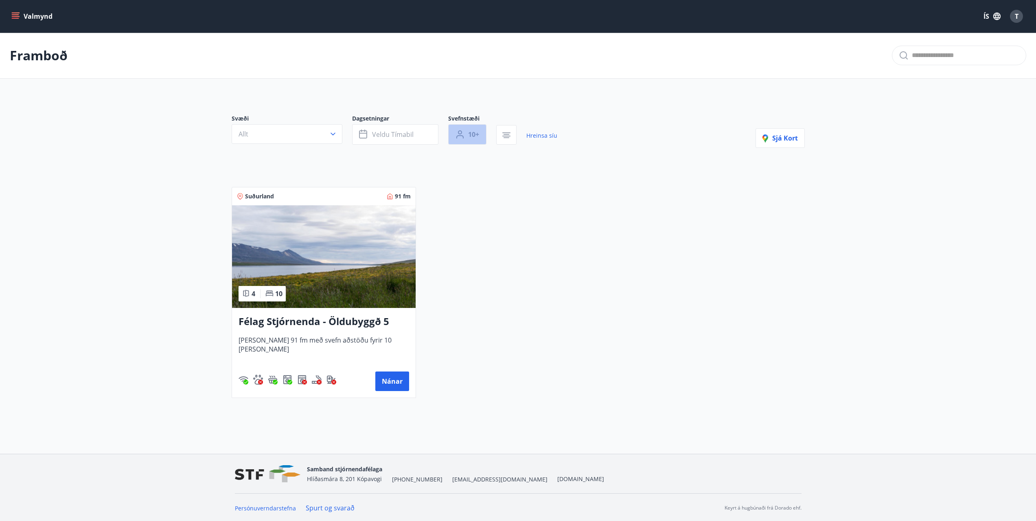
click at [476, 133] on span "10+" at bounding box center [473, 134] width 11 height 9
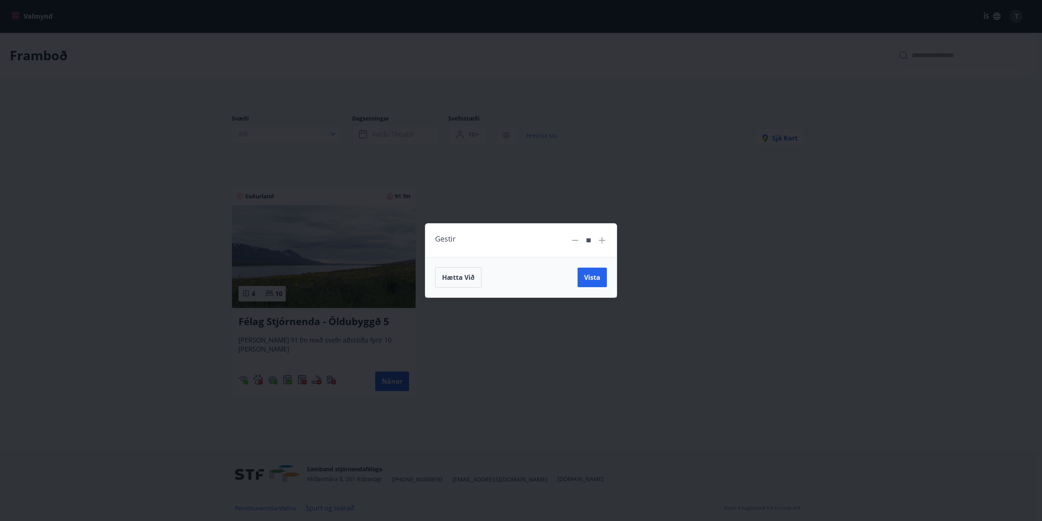
click at [576, 242] on icon at bounding box center [575, 240] width 10 height 10
type input "*"
click at [595, 277] on span "Vista" at bounding box center [592, 277] width 16 height 9
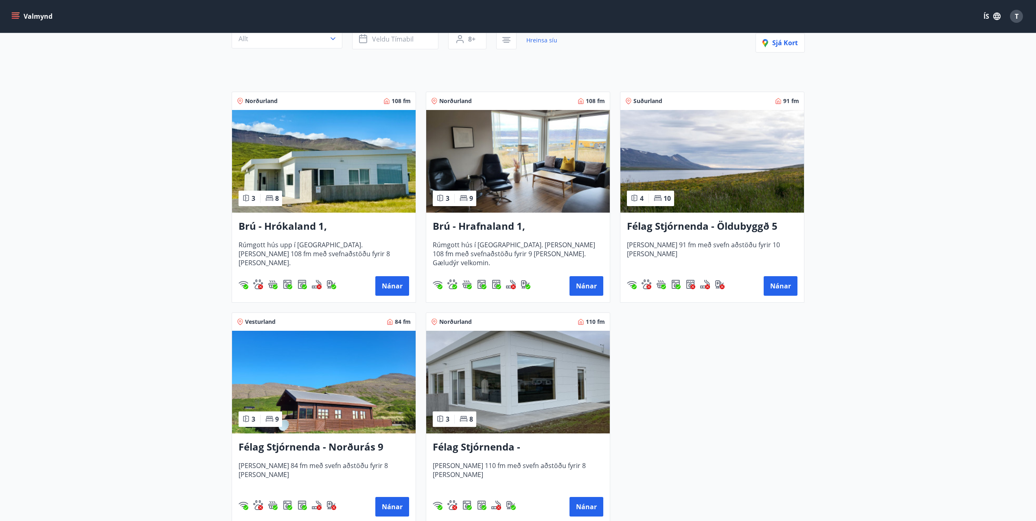
scroll to position [81, 0]
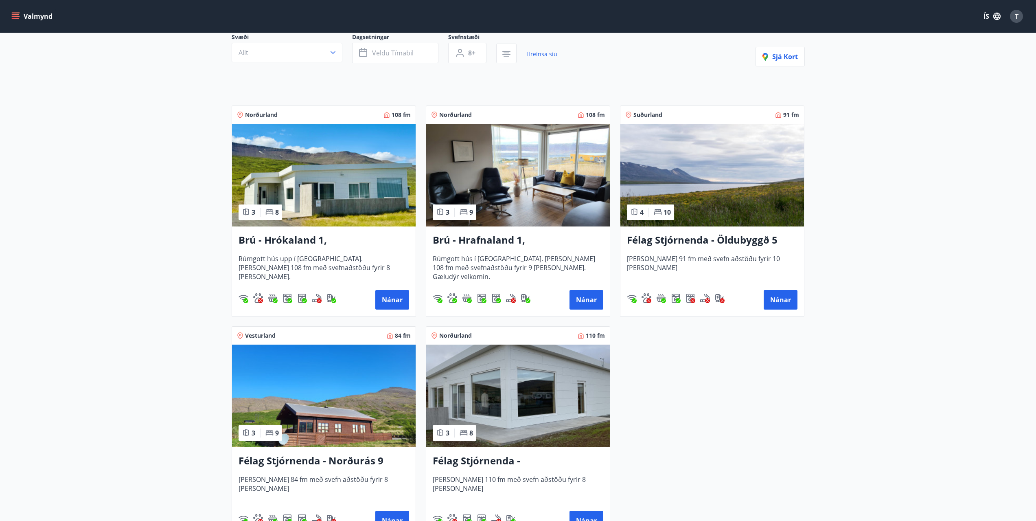
click at [317, 463] on h3 "Félag Stjórnenda - Norðurás 9" at bounding box center [324, 461] width 171 height 15
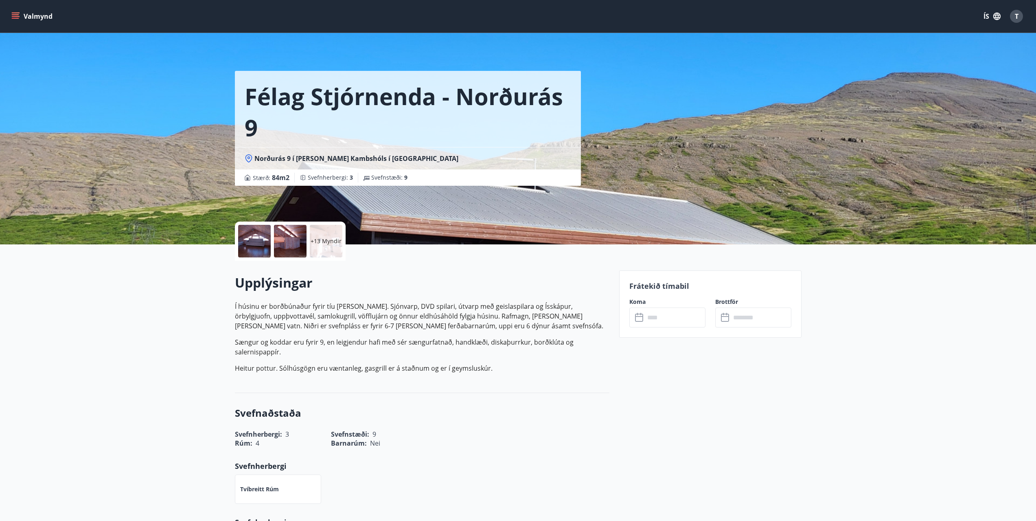
click at [654, 323] on input "text" at bounding box center [675, 317] width 61 height 20
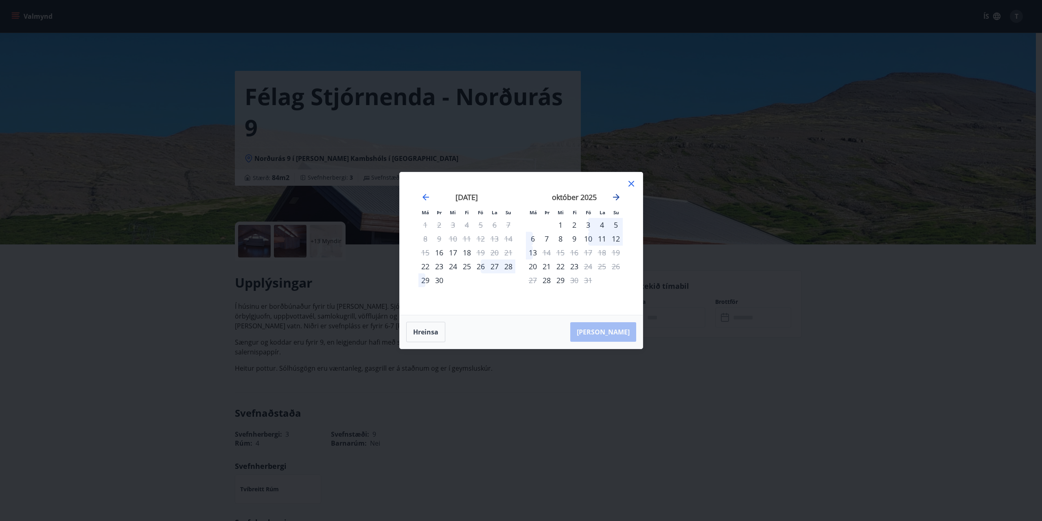
click at [616, 196] on icon "Move forward to switch to the next month." at bounding box center [617, 197] width 10 height 10
click at [612, 195] on icon "Move forward to switch to the next month." at bounding box center [617, 197] width 10 height 10
click at [635, 184] on icon at bounding box center [632, 184] width 10 height 10
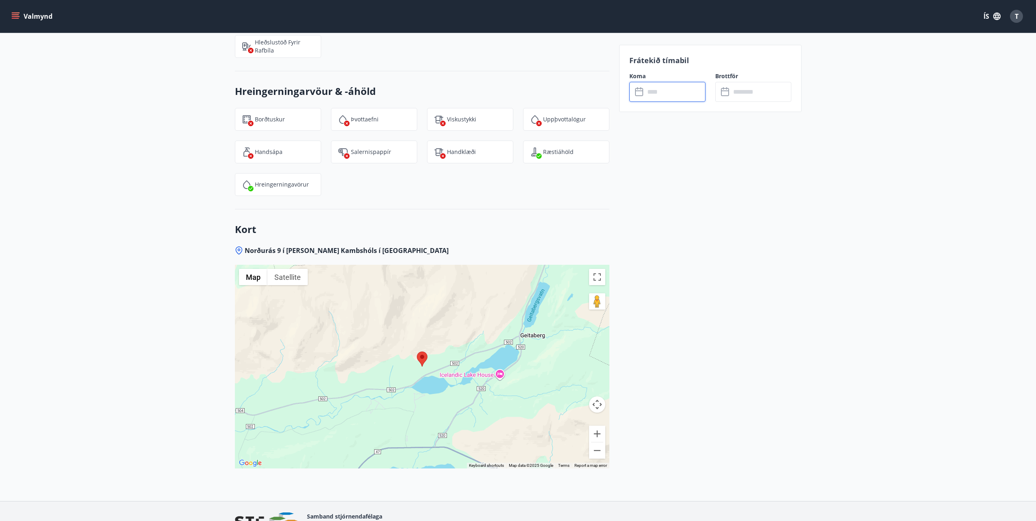
scroll to position [1097, 0]
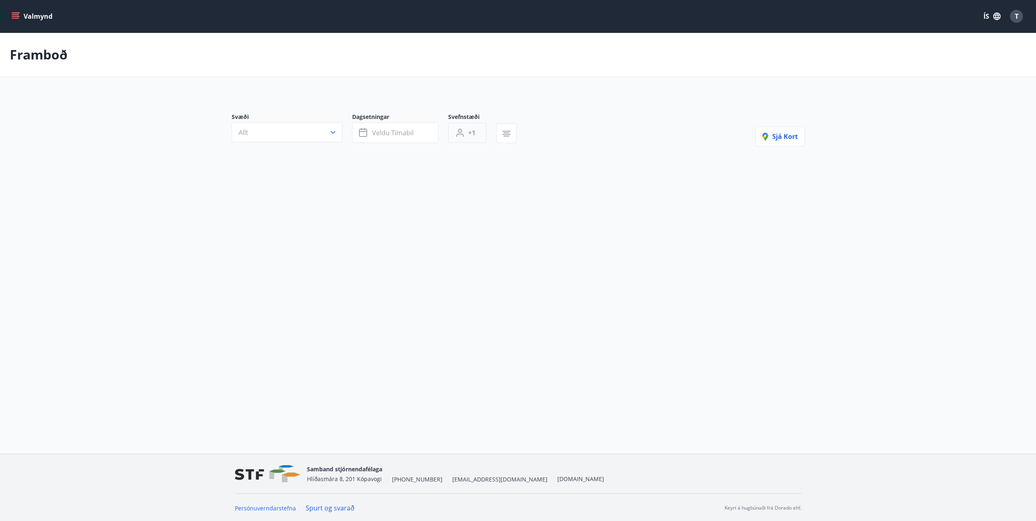
type input "*"
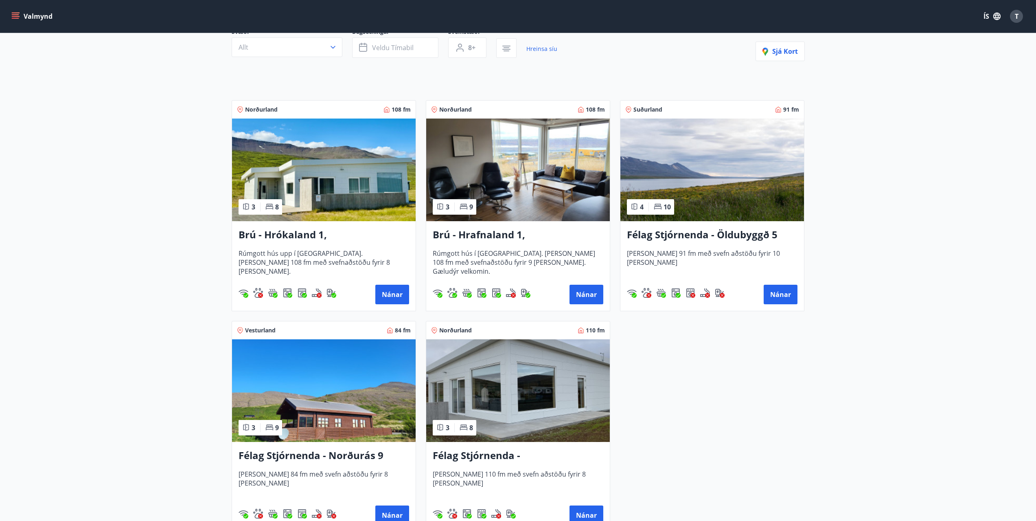
scroll to position [163, 0]
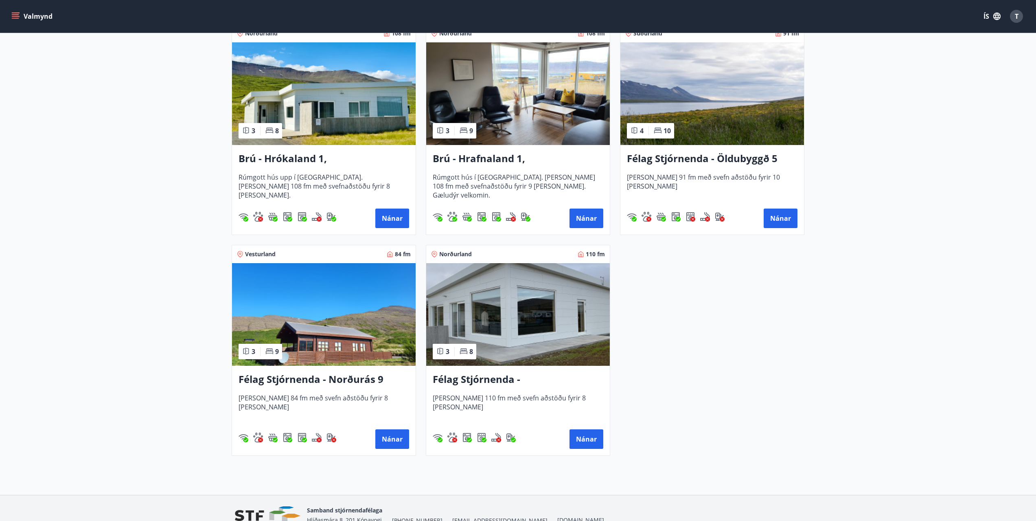
click at [509, 385] on h3 "Félag Stjórnenda - [GEOGRAPHIC_DATA] 7" at bounding box center [518, 379] width 171 height 15
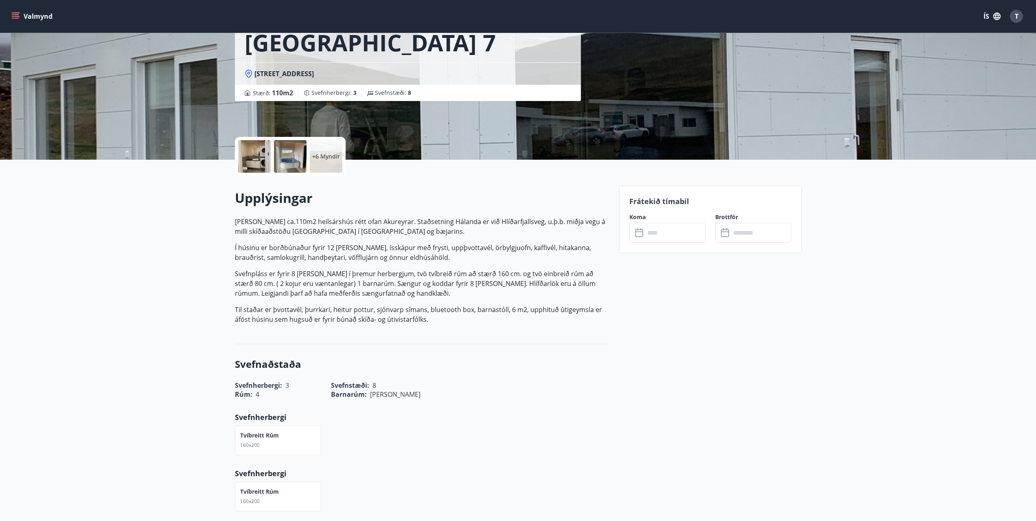
scroll to position [81, 0]
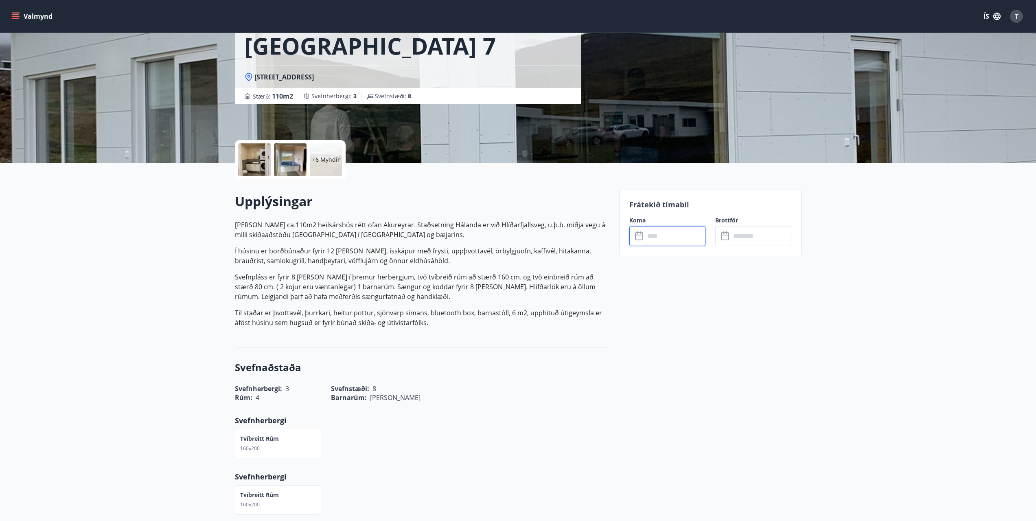
click at [651, 238] on input "text" at bounding box center [675, 236] width 61 height 20
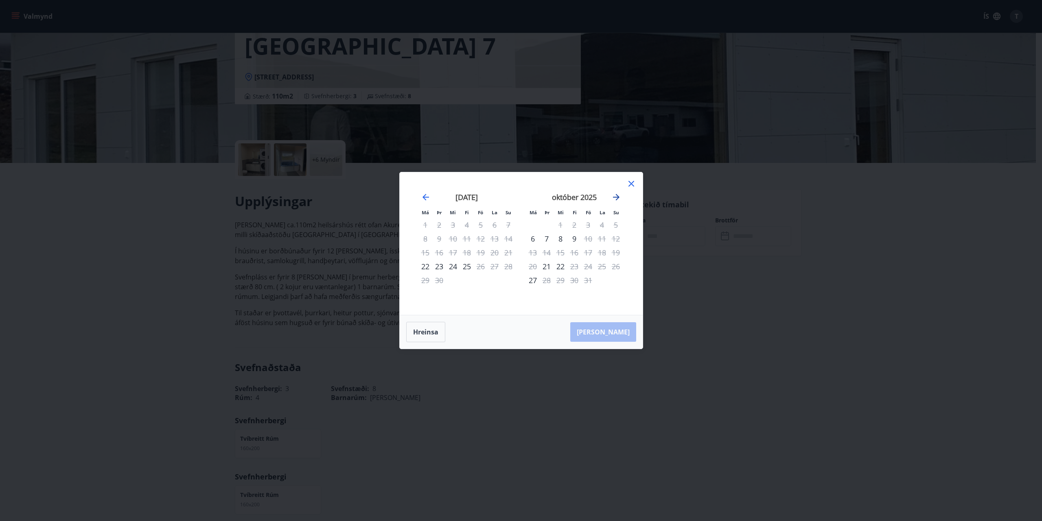
click at [614, 197] on icon "Move forward to switch to the next month." at bounding box center [616, 197] width 7 height 7
click at [629, 183] on icon at bounding box center [632, 184] width 10 height 10
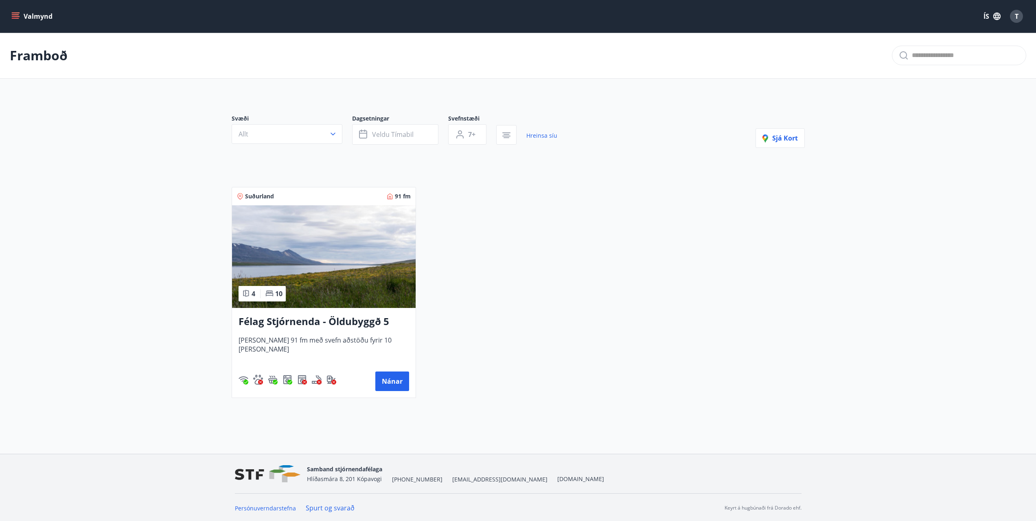
type input "*"
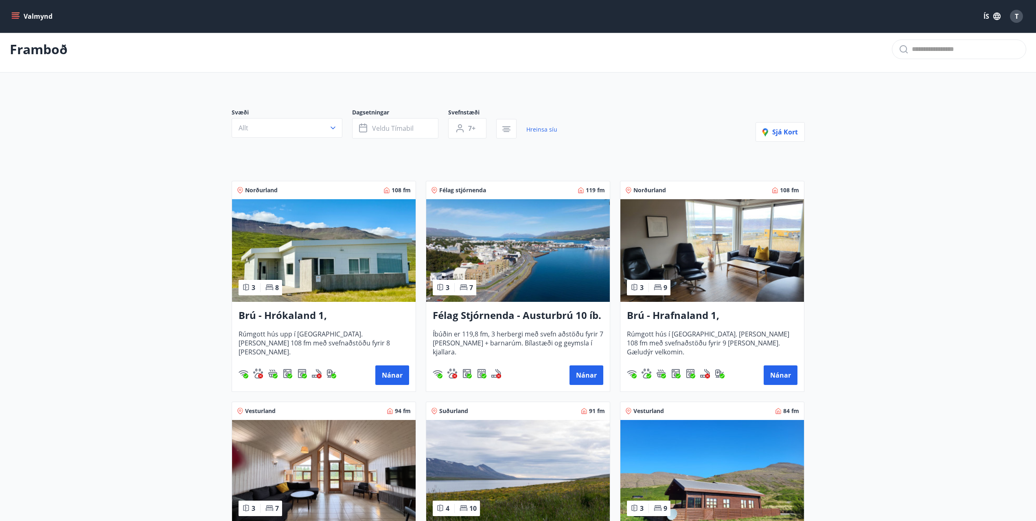
scroll to position [163, 0]
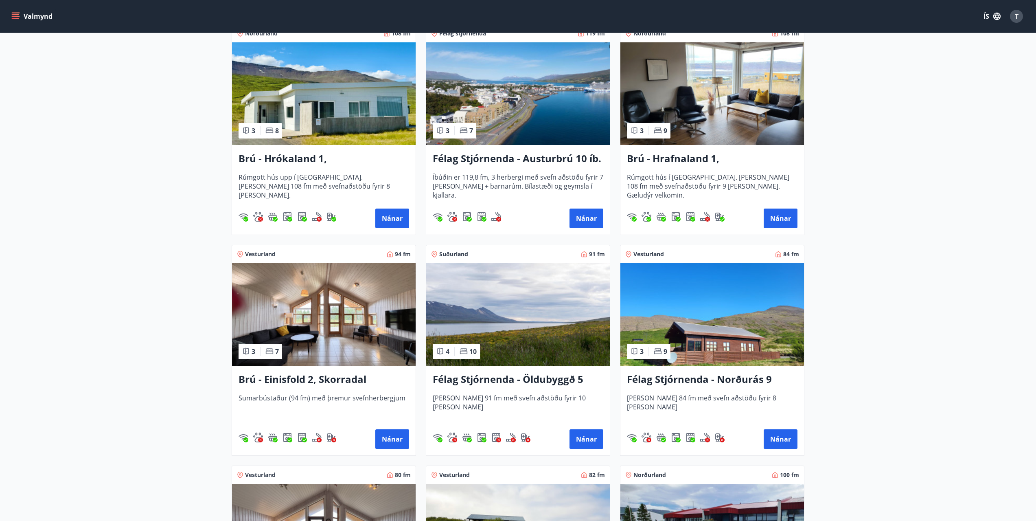
click at [330, 383] on h3 "Brú - Einisfold 2, Skorradal" at bounding box center [324, 379] width 171 height 15
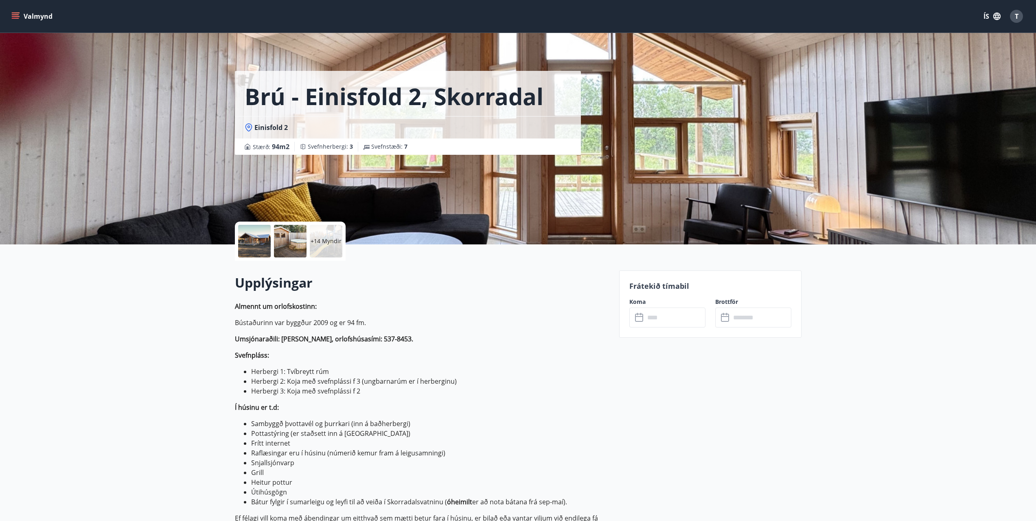
click at [676, 327] on div "Frátekið tímabil Koma ​ ​ Brottför ​ ​" at bounding box center [710, 303] width 182 height 67
click at [671, 321] on input "text" at bounding box center [675, 317] width 61 height 20
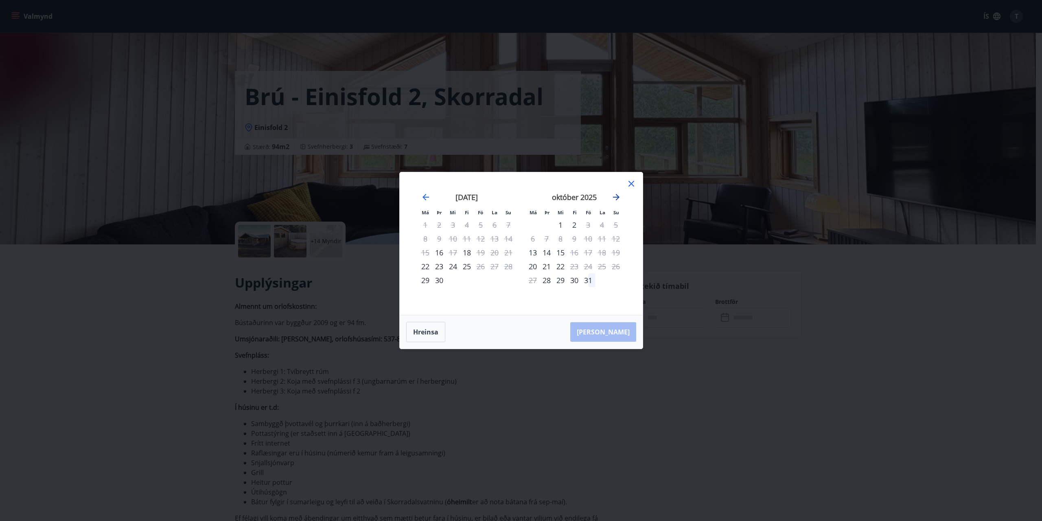
click at [618, 201] on icon "Move forward to switch to the next month." at bounding box center [617, 197] width 10 height 10
click at [634, 184] on icon at bounding box center [632, 184] width 10 height 10
